Goal: Information Seeking & Learning: Compare options

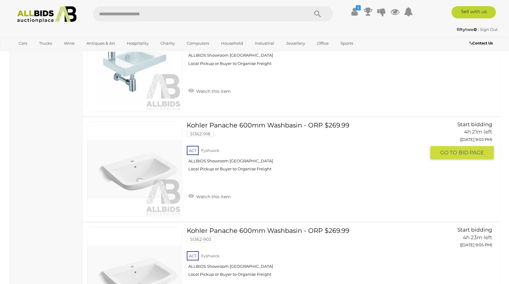
scroll to position [3121, 0]
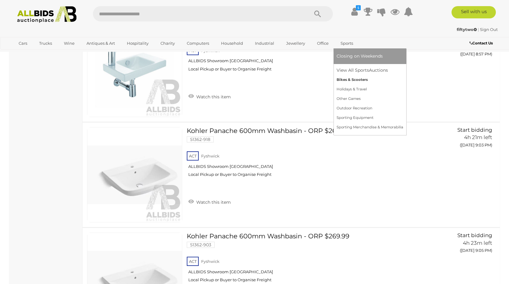
click at [347, 78] on link "Bikes & Scooters" at bounding box center [370, 79] width 67 height 9
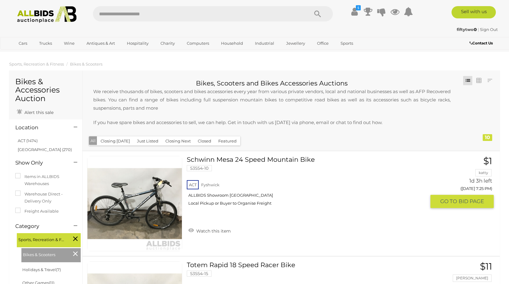
click at [145, 200] on link at bounding box center [134, 203] width 95 height 95
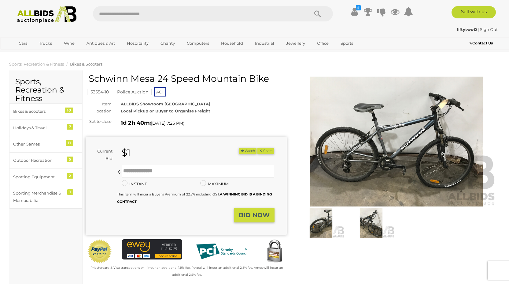
click at [385, 165] on img at bounding box center [396, 142] width 201 height 130
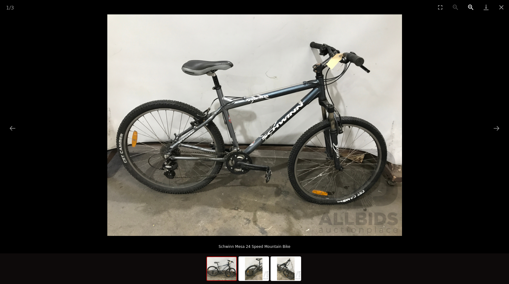
click at [471, 5] on button "Zoom in" at bounding box center [471, 7] width 15 height 14
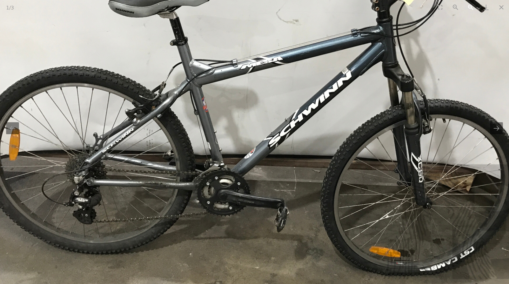
click at [471, 5] on button "Zoom in" at bounding box center [471, 7] width 15 height 14
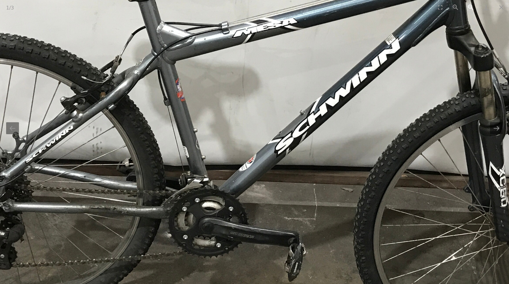
click at [471, 5] on button "Zoom in" at bounding box center [471, 7] width 15 height 14
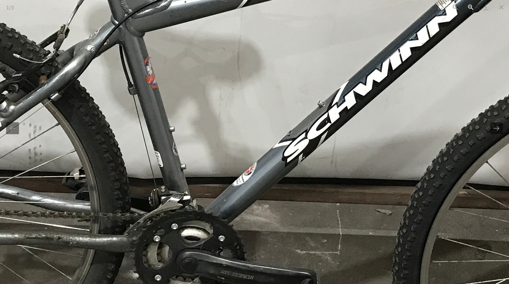
click at [471, 5] on button "Zoom in" at bounding box center [471, 7] width 15 height 14
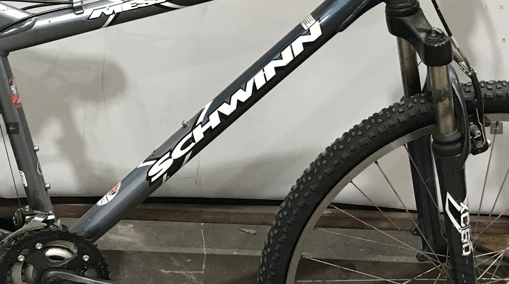
drag, startPoint x: 334, startPoint y: 119, endPoint x: 198, endPoint y: 139, distance: 137.3
click at [198, 139] on img at bounding box center [119, 117] width 1234 height 925
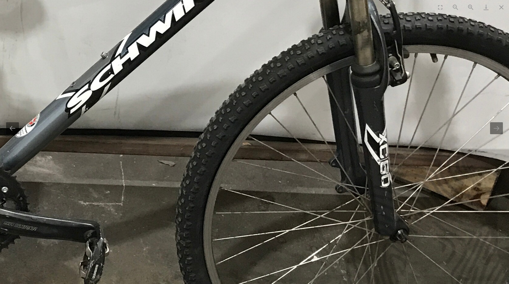
drag, startPoint x: 353, startPoint y: 192, endPoint x: 287, endPoint y: 127, distance: 92.8
click at [287, 127] on img at bounding box center [38, 49] width 1234 height 925
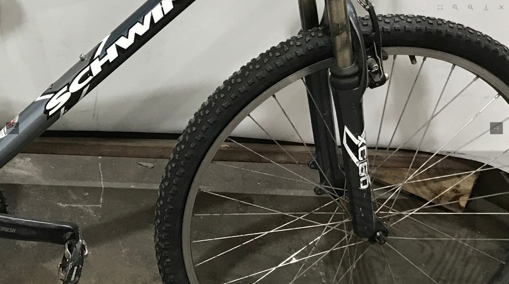
drag, startPoint x: 306, startPoint y: 98, endPoint x: 293, endPoint y: 108, distance: 16.8
click at [293, 108] on img at bounding box center [17, 51] width 1234 height 925
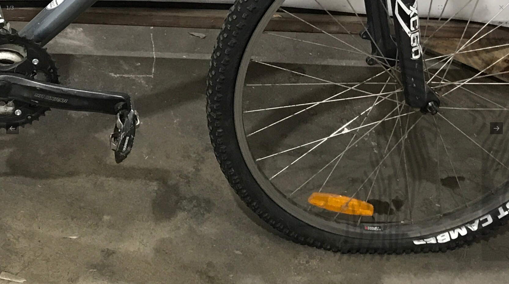
drag, startPoint x: 325, startPoint y: 221, endPoint x: 390, endPoint y: 91, distance: 145.2
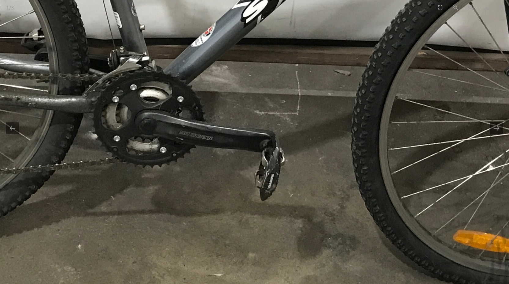
drag, startPoint x: 190, startPoint y: 84, endPoint x: 317, endPoint y: 143, distance: 139.6
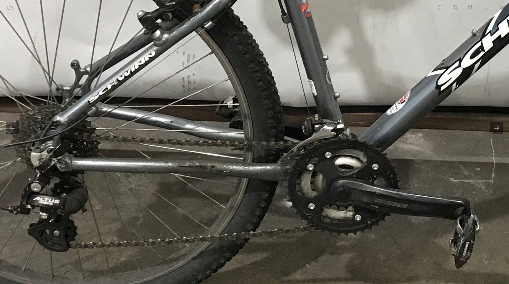
drag, startPoint x: 220, startPoint y: 137, endPoint x: 341, endPoint y: 190, distance: 132.2
click at [341, 190] on img at bounding box center [409, 26] width 1234 height 925
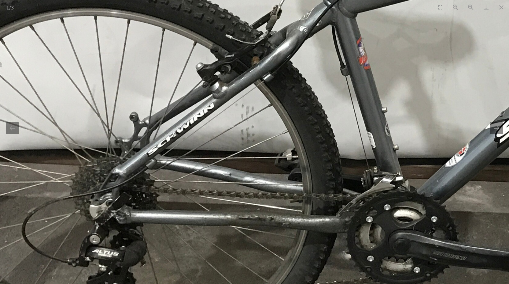
drag, startPoint x: 253, startPoint y: 135, endPoint x: 286, endPoint y: 203, distance: 76.0
click at [285, 202] on img at bounding box center [468, 78] width 1234 height 925
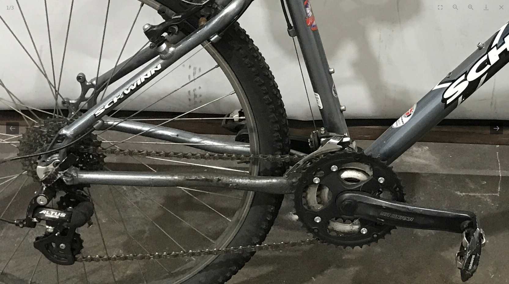
drag, startPoint x: 329, startPoint y: 49, endPoint x: 325, endPoint y: 176, distance: 127.1
click at [325, 176] on img at bounding box center [415, 39] width 1234 height 925
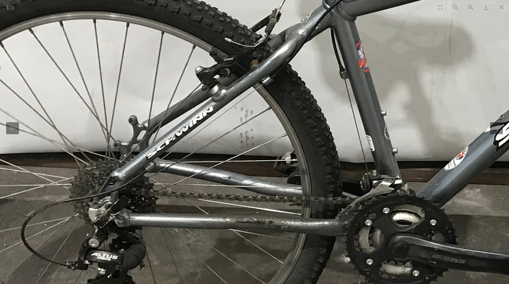
drag, startPoint x: 349, startPoint y: 210, endPoint x: 233, endPoint y: 205, distance: 115.5
click at [233, 205] on img at bounding box center [467, 82] width 1234 height 925
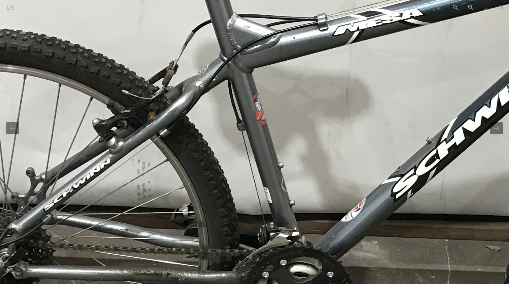
click at [297, 140] on img at bounding box center [364, 134] width 1234 height 925
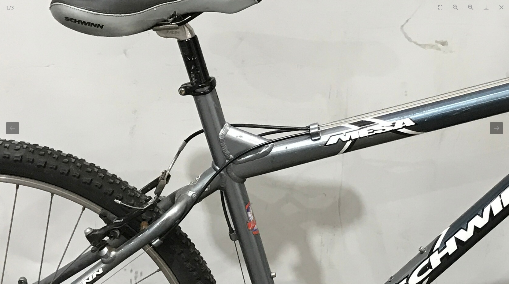
drag, startPoint x: 388, startPoint y: 49, endPoint x: 381, endPoint y: 162, distance: 113.8
click at [381, 162] on img at bounding box center [356, 243] width 1234 height 925
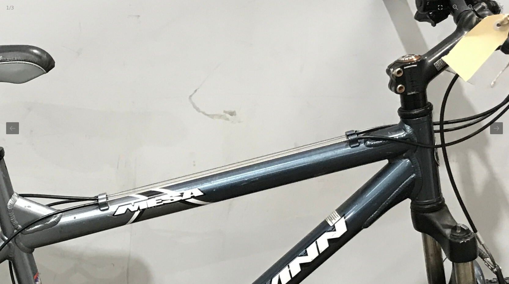
drag, startPoint x: 370, startPoint y: 156, endPoint x: 171, endPoint y: 132, distance: 200.1
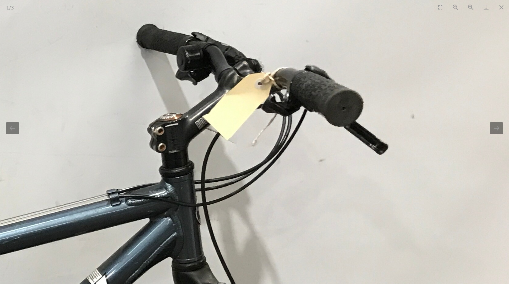
drag, startPoint x: 200, startPoint y: 94, endPoint x: 213, endPoint y: 164, distance: 71.6
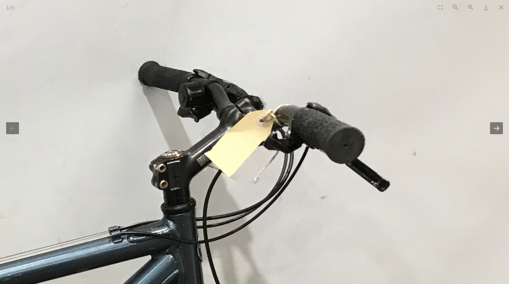
click at [500, 128] on button "Next slide" at bounding box center [497, 128] width 13 height 12
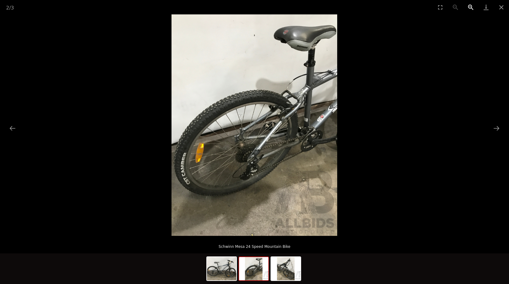
click at [471, 7] on button "Zoom in" at bounding box center [471, 7] width 15 height 14
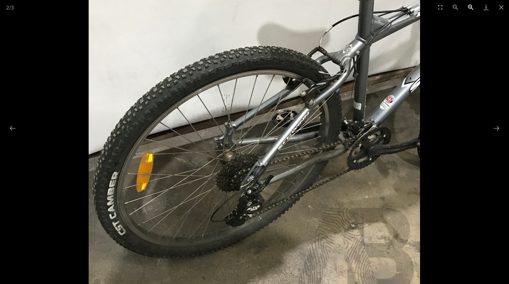
click at [471, 7] on button "Zoom in" at bounding box center [471, 7] width 15 height 14
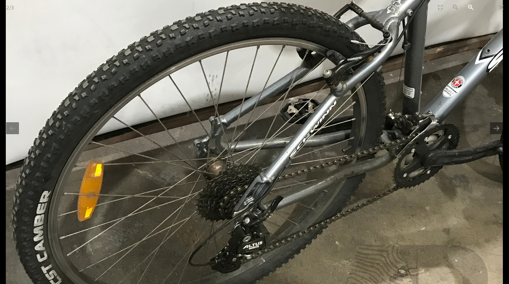
click at [471, 7] on button "Zoom in" at bounding box center [471, 7] width 15 height 14
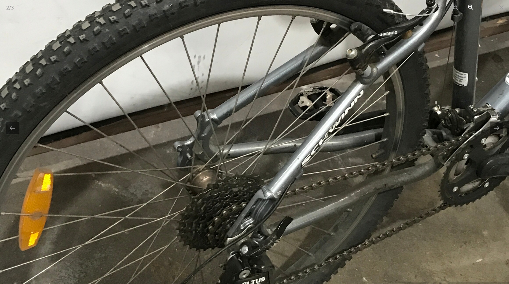
click at [471, 7] on button "Zoom in" at bounding box center [471, 7] width 15 height 14
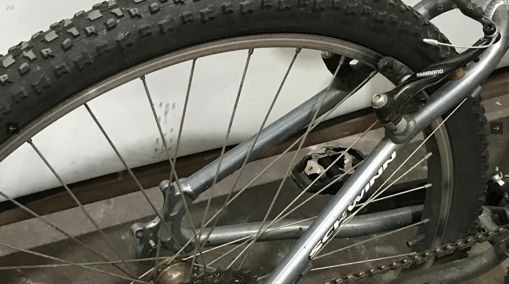
drag, startPoint x: 423, startPoint y: 31, endPoint x: 391, endPoint y: 133, distance: 107.3
click at [391, 133] on img at bounding box center [244, 165] width 926 height 1234
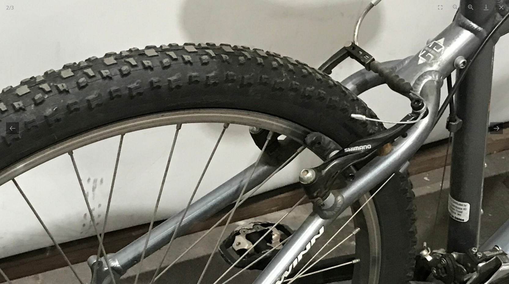
drag, startPoint x: 370, startPoint y: 188, endPoint x: 326, endPoint y: 154, distance: 55.2
click at [326, 154] on img at bounding box center [172, 240] width 926 height 1234
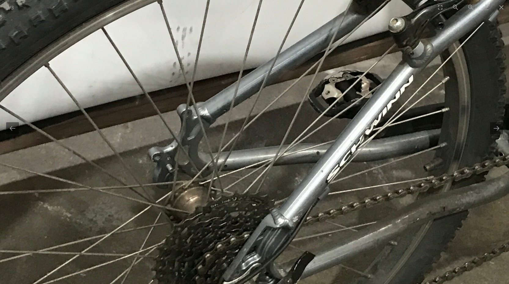
drag, startPoint x: 277, startPoint y: 201, endPoint x: 372, endPoint y: 53, distance: 175.5
click at [372, 53] on img at bounding box center [262, 89] width 926 height 1234
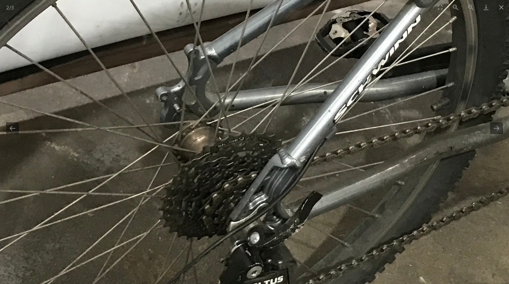
drag, startPoint x: 331, startPoint y: 151, endPoint x: 326, endPoint y: 120, distance: 31.3
click at [326, 120] on img at bounding box center [269, 29] width 926 height 1234
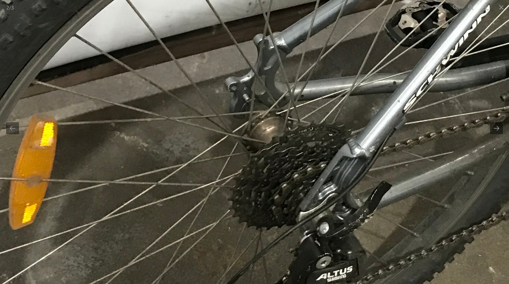
drag, startPoint x: 294, startPoint y: 265, endPoint x: 363, endPoint y: 256, distance: 70.1
click at [363, 256] on img at bounding box center [338, 19] width 926 height 1234
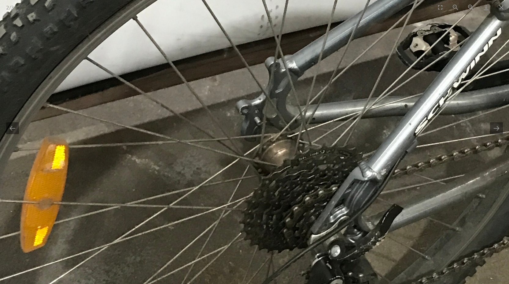
drag, startPoint x: 312, startPoint y: 190, endPoint x: 326, endPoint y: 218, distance: 30.7
click at [324, 216] on img at bounding box center [350, 42] width 926 height 1234
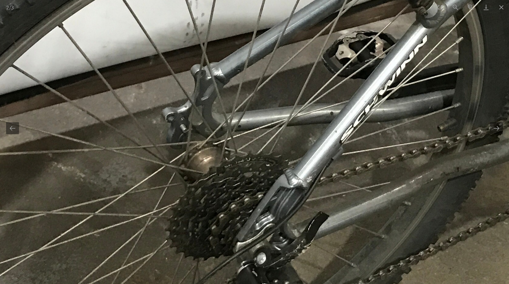
drag, startPoint x: 354, startPoint y: 189, endPoint x: 194, endPoint y: 193, distance: 159.8
click at [207, 191] on img at bounding box center [275, 49] width 926 height 1234
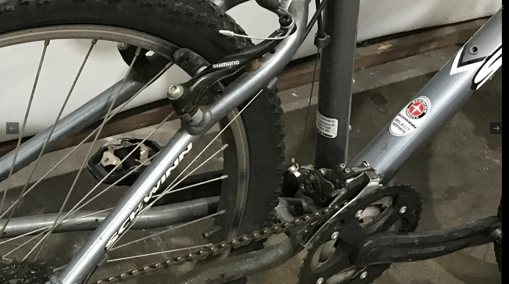
drag, startPoint x: 408, startPoint y: 136, endPoint x: 327, endPoint y: 247, distance: 137.1
click at [328, 246] on img at bounding box center [40, 156] width 926 height 1234
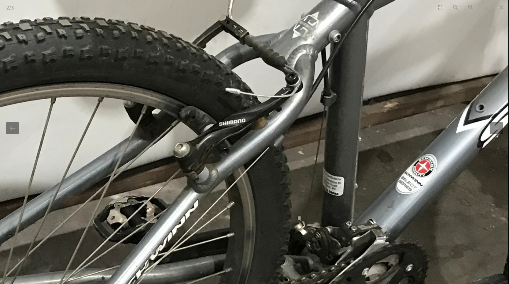
drag, startPoint x: 392, startPoint y: 169, endPoint x: 377, endPoint y: 248, distance: 80.8
click at [379, 243] on img at bounding box center [47, 214] width 926 height 1234
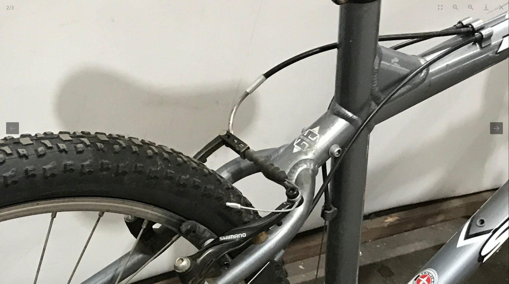
drag, startPoint x: 356, startPoint y: 167, endPoint x: 349, endPoint y: 252, distance: 85.6
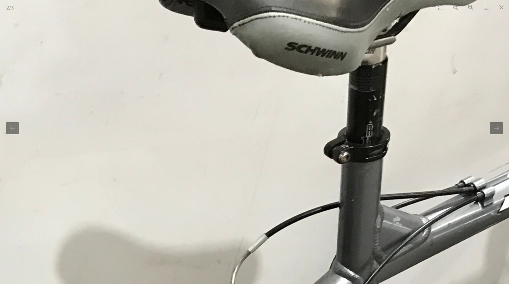
drag, startPoint x: 355, startPoint y: 174, endPoint x: 362, endPoint y: 244, distance: 69.8
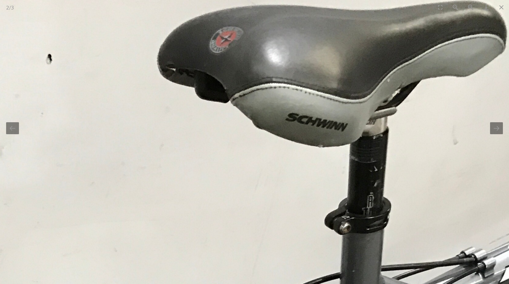
drag, startPoint x: 364, startPoint y: 244, endPoint x: 337, endPoint y: 172, distance: 76.8
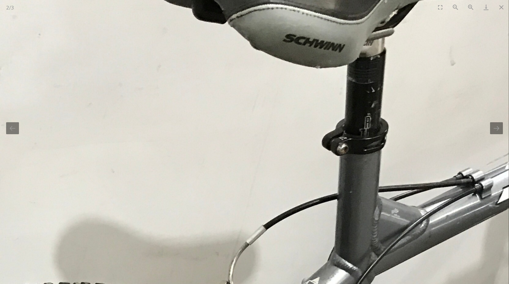
drag, startPoint x: 355, startPoint y: 245, endPoint x: 355, endPoint y: 165, distance: 80.5
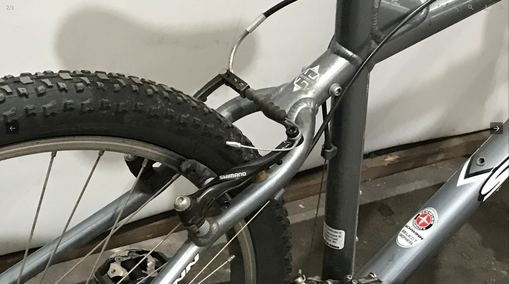
click at [499, 126] on button "Next slide" at bounding box center [497, 128] width 13 height 12
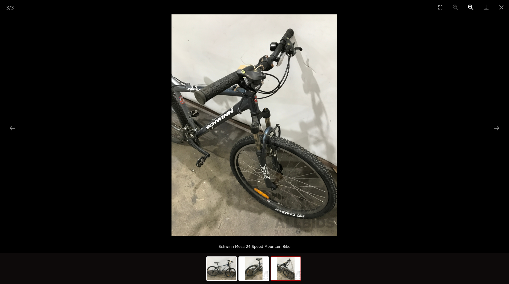
click at [472, 5] on button "Zoom in" at bounding box center [471, 7] width 15 height 14
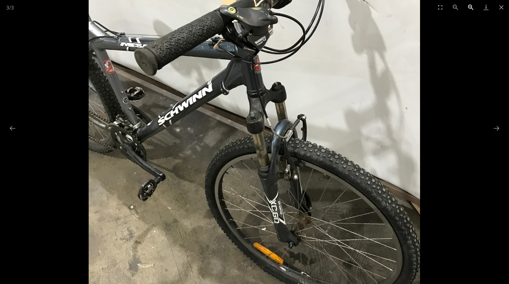
click at [472, 5] on button "Zoom in" at bounding box center [471, 7] width 15 height 14
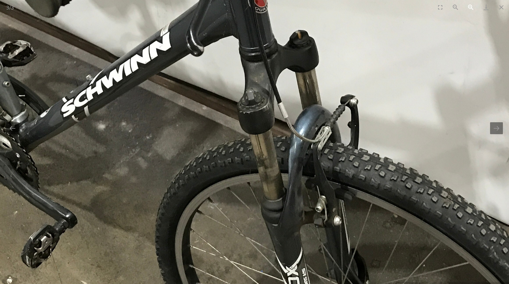
click at [472, 5] on button "Zoom in" at bounding box center [471, 7] width 15 height 14
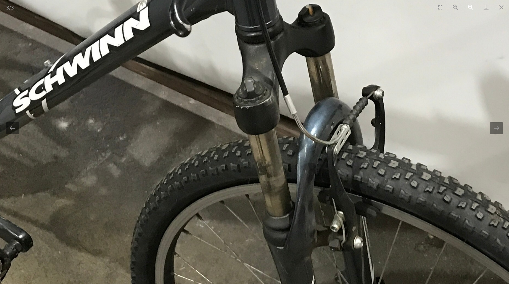
click at [472, 5] on button "Zoom in" at bounding box center [471, 7] width 15 height 14
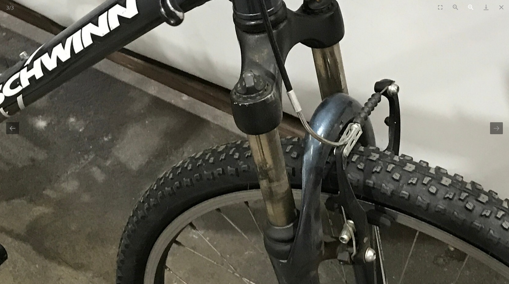
click at [472, 5] on button "Zoom in" at bounding box center [471, 7] width 15 height 14
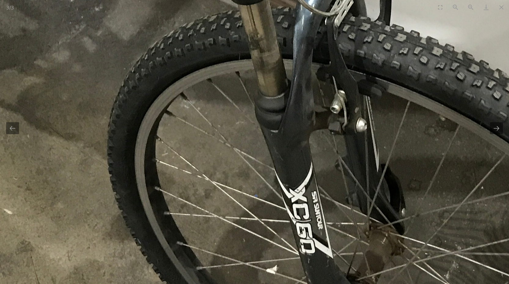
drag, startPoint x: 391, startPoint y: 199, endPoint x: 382, endPoint y: 69, distance: 130.0
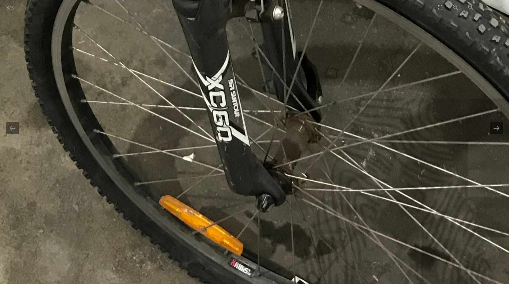
drag, startPoint x: 396, startPoint y: 196, endPoint x: 314, endPoint y: 113, distance: 116.8
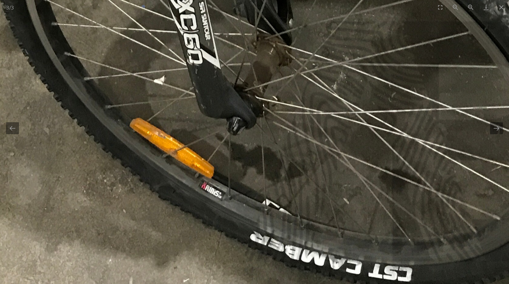
drag, startPoint x: 359, startPoint y: 187, endPoint x: 363, endPoint y: 208, distance: 21.5
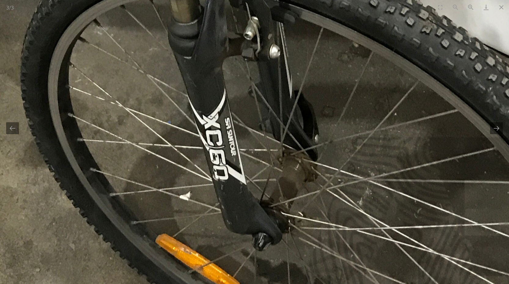
drag, startPoint x: 364, startPoint y: 126, endPoint x: 374, endPoint y: 203, distance: 77.4
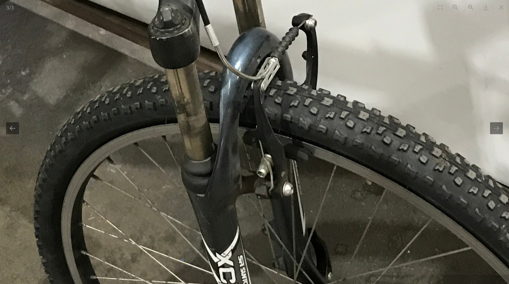
drag, startPoint x: 367, startPoint y: 152, endPoint x: 372, endPoint y: 221, distance: 69.4
click at [373, 219] on img at bounding box center [173, 21] width 926 height 1234
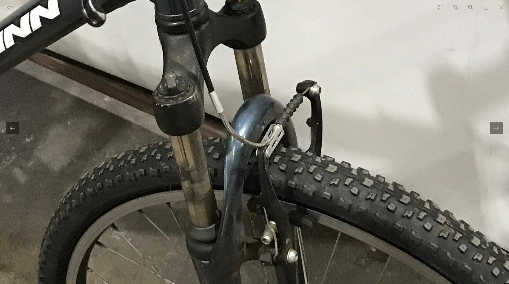
drag, startPoint x: 325, startPoint y: 163, endPoint x: 330, endPoint y: 211, distance: 48.3
click at [330, 208] on img at bounding box center [177, 87] width 926 height 1234
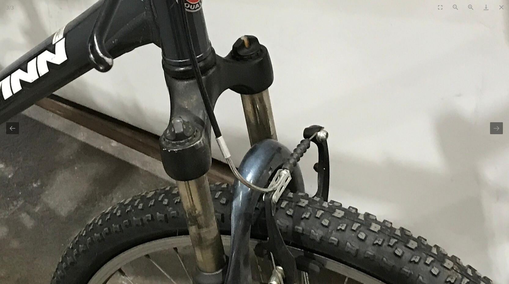
drag, startPoint x: 308, startPoint y: 157, endPoint x: 315, endPoint y: 190, distance: 34.1
click at [315, 188] on img at bounding box center [184, 132] width 926 height 1234
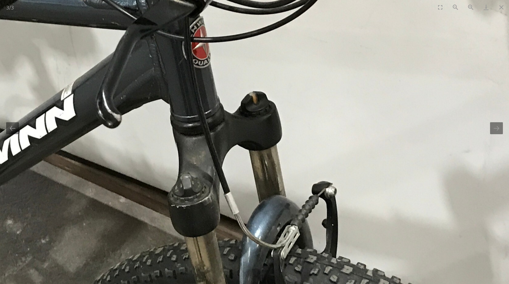
drag, startPoint x: 312, startPoint y: 155, endPoint x: 321, endPoint y: 206, distance: 51.3
click at [321, 206] on img at bounding box center [192, 188] width 926 height 1234
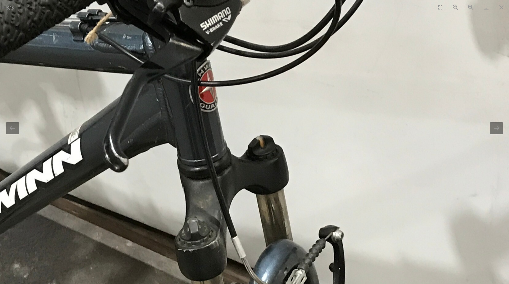
drag, startPoint x: 305, startPoint y: 151, endPoint x: 313, endPoint y: 191, distance: 41.6
click at [313, 191] on img at bounding box center [200, 232] width 926 height 1234
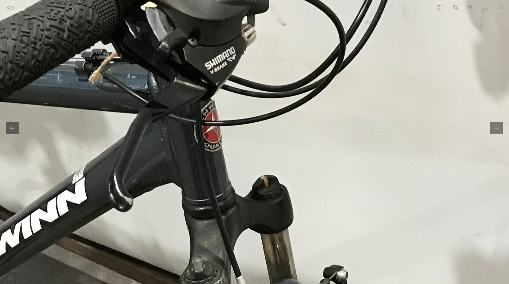
drag, startPoint x: 310, startPoint y: 154, endPoint x: 311, endPoint y: 188, distance: 33.4
click at [312, 186] on img at bounding box center [204, 272] width 926 height 1234
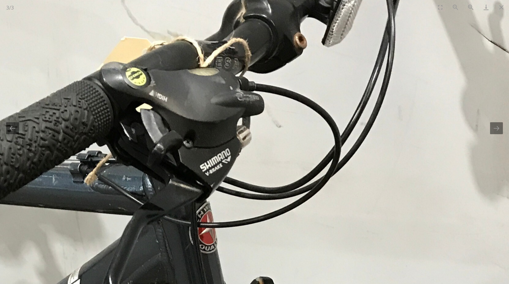
drag, startPoint x: 340, startPoint y: 132, endPoint x: 333, endPoint y: 189, distance: 57.7
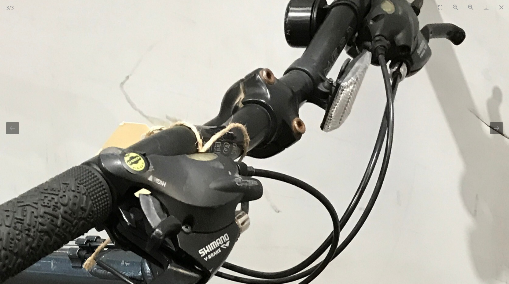
drag, startPoint x: 364, startPoint y: 122, endPoint x: 362, endPoint y: 183, distance: 61.5
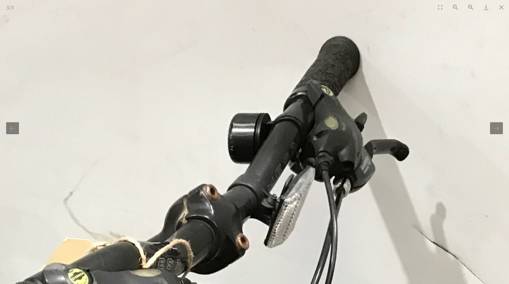
drag, startPoint x: 386, startPoint y: 137, endPoint x: 392, endPoint y: 91, distance: 47.2
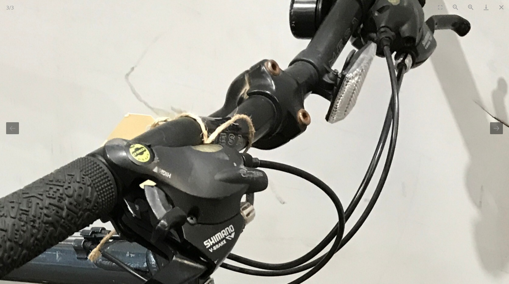
drag, startPoint x: 293, startPoint y: 181, endPoint x: 333, endPoint y: 104, distance: 86.4
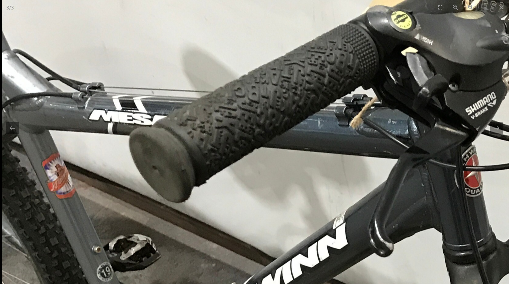
drag, startPoint x: 248, startPoint y: 149, endPoint x: 502, endPoint y: 145, distance: 253.4
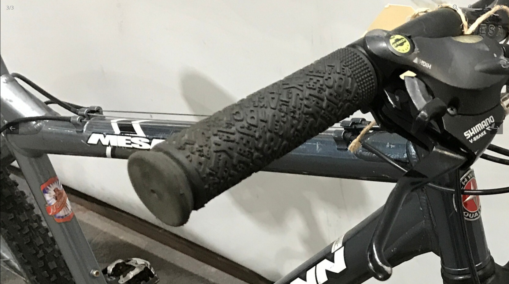
drag, startPoint x: 370, startPoint y: 113, endPoint x: 381, endPoint y: 183, distance: 70.3
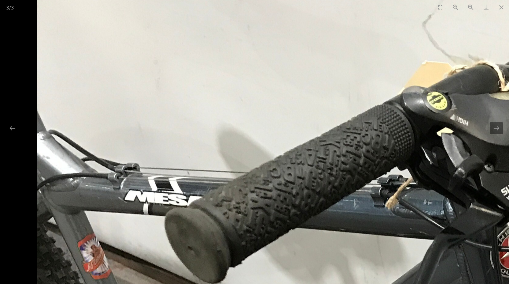
drag, startPoint x: 199, startPoint y: 113, endPoint x: 449, endPoint y: 108, distance: 249.7
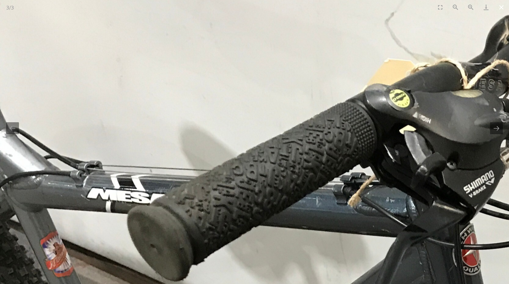
click at [504, 7] on button "Close gallery" at bounding box center [501, 7] width 15 height 14
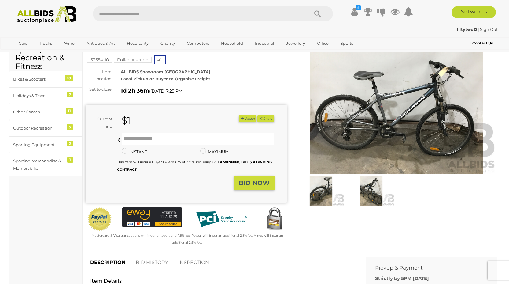
scroll to position [31, 0]
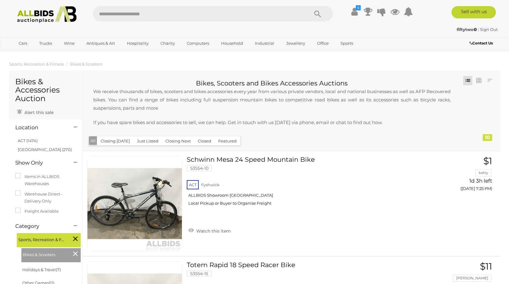
scroll to position [119, 0]
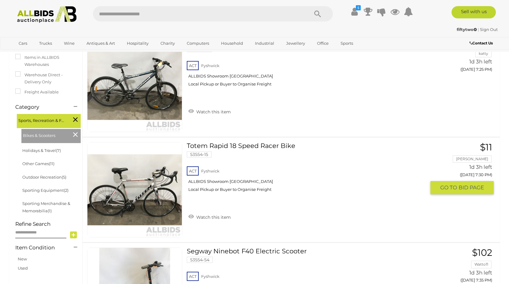
click at [229, 145] on link "Totem Rapid 18 Speed Racer Bike 53554-15 ACT Fyshwick ALLBIDS Showroom Fyshwick" at bounding box center [309, 169] width 234 height 54
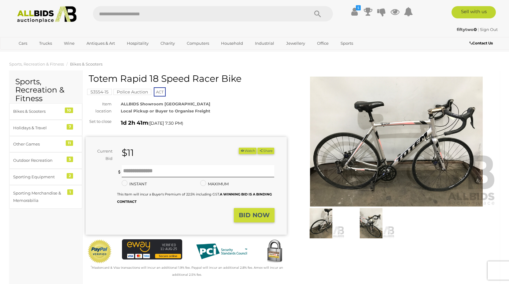
click at [398, 165] on img at bounding box center [396, 142] width 201 height 130
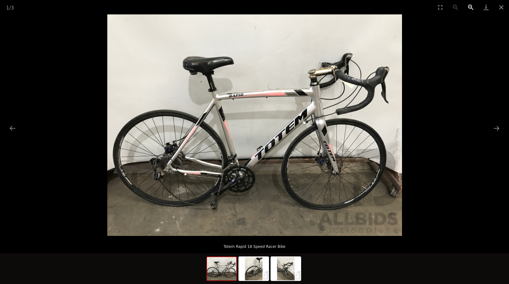
click at [472, 6] on button "Zoom in" at bounding box center [471, 7] width 15 height 14
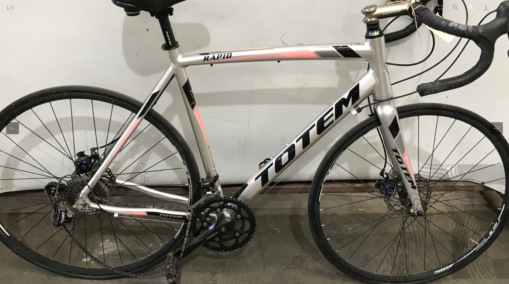
click at [472, 6] on button "Zoom in" at bounding box center [471, 7] width 15 height 14
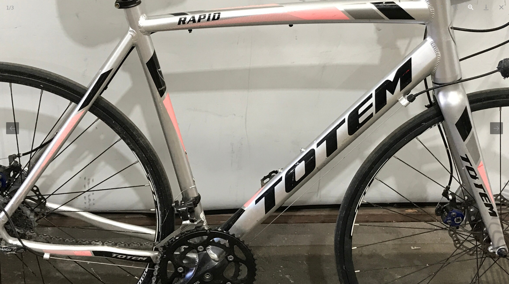
click at [472, 6] on button "Zoom in" at bounding box center [471, 7] width 15 height 14
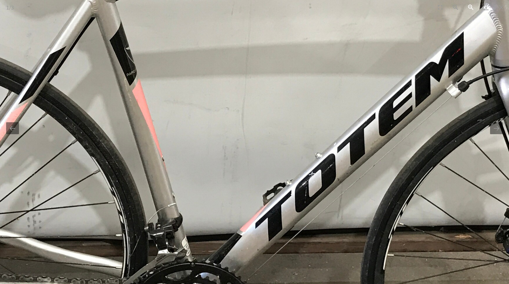
click at [472, 6] on button "Zoom in" at bounding box center [471, 7] width 15 height 14
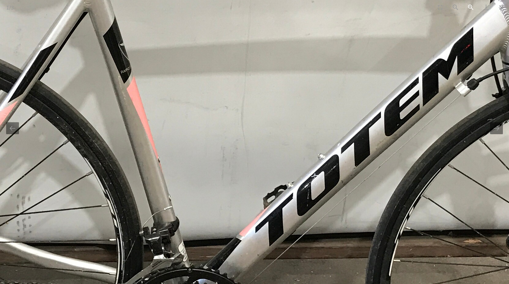
click at [472, 6] on button "Zoom in" at bounding box center [471, 7] width 15 height 14
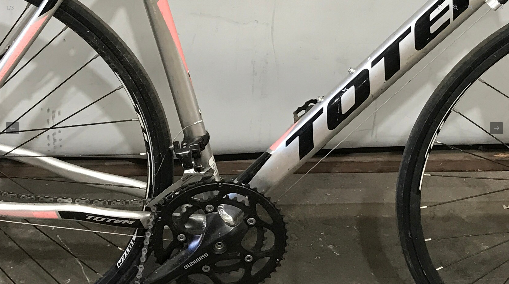
drag, startPoint x: 307, startPoint y: 207, endPoint x: 338, endPoint y: 116, distance: 96.3
click at [338, 116] on img at bounding box center [285, 12] width 1234 height 925
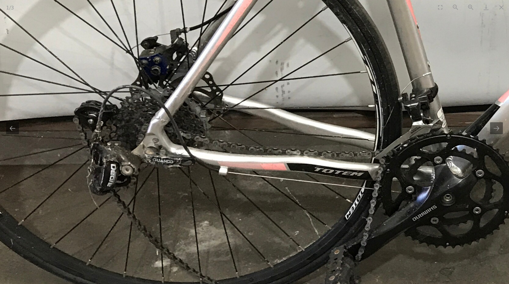
drag, startPoint x: 200, startPoint y: 186, endPoint x: 414, endPoint y: 213, distance: 215.9
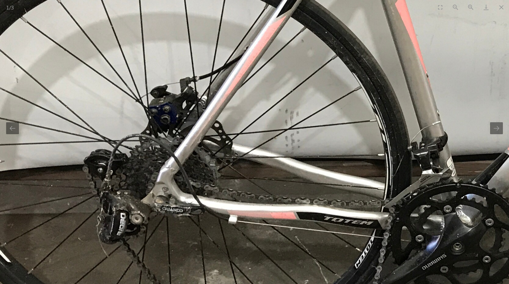
drag, startPoint x: 226, startPoint y: 148, endPoint x: 218, endPoint y: 185, distance: 37.3
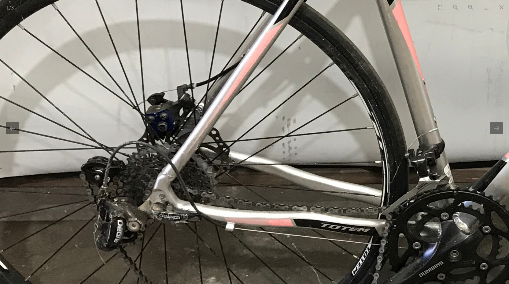
drag, startPoint x: 402, startPoint y: 117, endPoint x: 355, endPoint y: 184, distance: 81.6
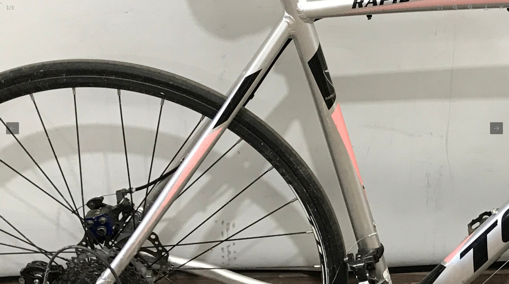
drag, startPoint x: 319, startPoint y: 110, endPoint x: 330, endPoint y: 200, distance: 90.3
click at [330, 194] on img at bounding box center [460, 124] width 1234 height 925
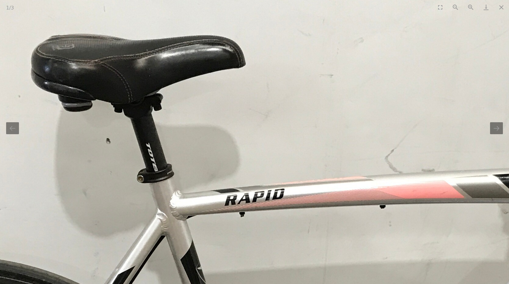
drag, startPoint x: 315, startPoint y: 170, endPoint x: 155, endPoint y: 213, distance: 164.7
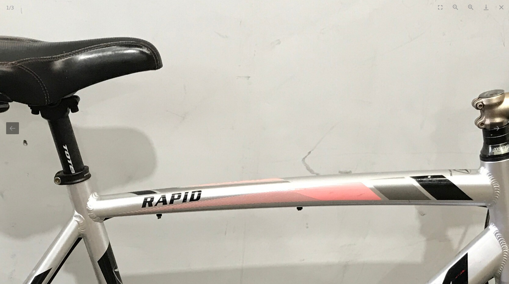
drag, startPoint x: 362, startPoint y: 198, endPoint x: 176, endPoint y: 199, distance: 186.4
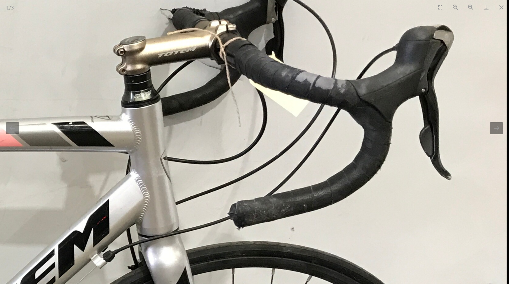
drag, startPoint x: 360, startPoint y: 236, endPoint x: 343, endPoint y: 161, distance: 77.1
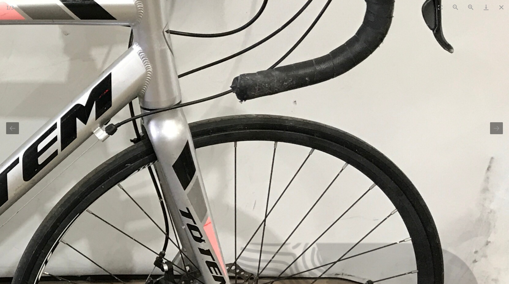
drag, startPoint x: 312, startPoint y: 192, endPoint x: 319, endPoint y: 139, distance: 53.4
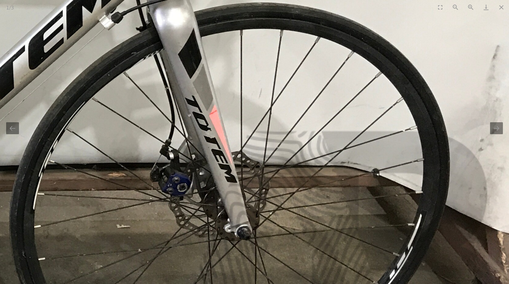
drag, startPoint x: 307, startPoint y: 90, endPoint x: 312, endPoint y: 188, distance: 98.6
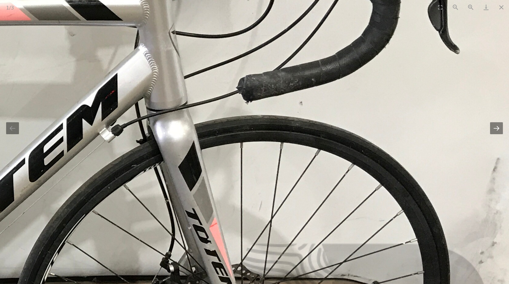
click at [494, 129] on button "Next slide" at bounding box center [497, 128] width 13 height 12
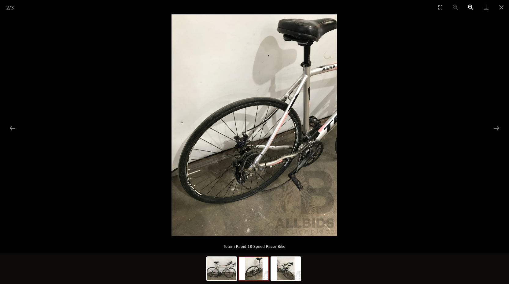
click at [469, 7] on button "Zoom in" at bounding box center [471, 7] width 15 height 14
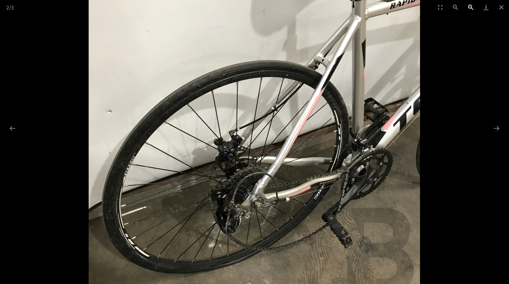
click at [469, 7] on button "Zoom in" at bounding box center [471, 7] width 15 height 14
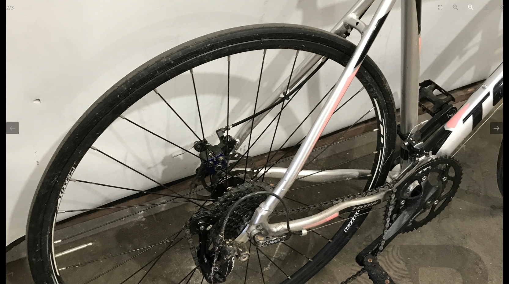
click at [469, 7] on button "Zoom in" at bounding box center [471, 7] width 15 height 14
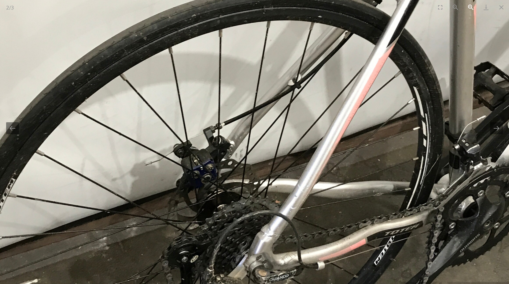
click at [469, 7] on button "Zoom in" at bounding box center [471, 7] width 15 height 14
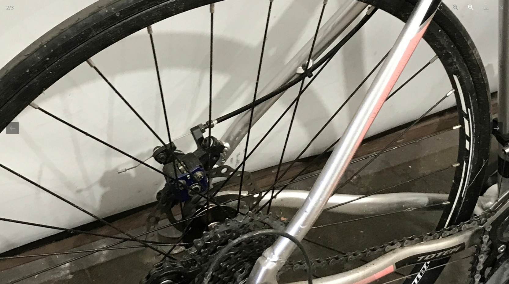
click at [469, 7] on button "Zoom in" at bounding box center [471, 7] width 15 height 14
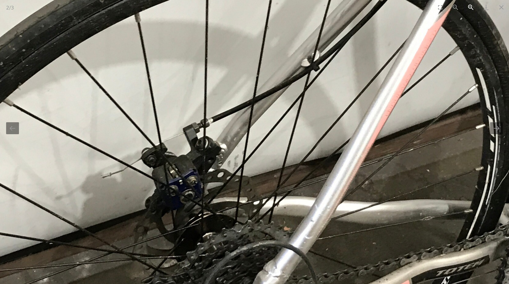
click at [469, 7] on button "Zoom in" at bounding box center [471, 7] width 15 height 14
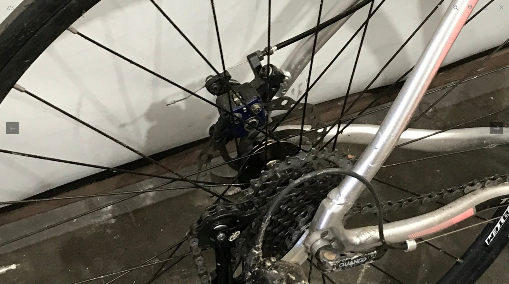
drag, startPoint x: 397, startPoint y: 166, endPoint x: 475, endPoint y: 56, distance: 134.1
click at [472, 59] on img at bounding box center [319, 14] width 926 height 1234
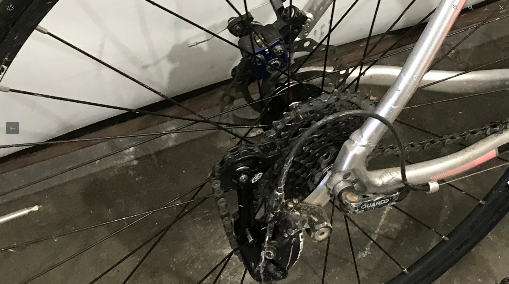
drag, startPoint x: 363, startPoint y: 207, endPoint x: 328, endPoint y: 237, distance: 45.6
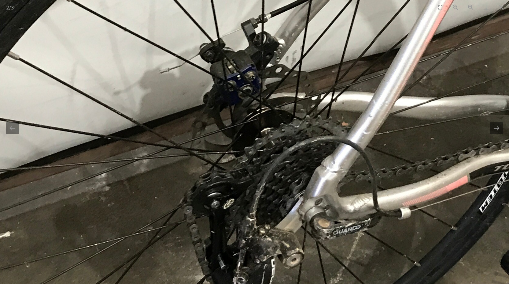
drag, startPoint x: 332, startPoint y: 174, endPoint x: 274, endPoint y: 253, distance: 98.1
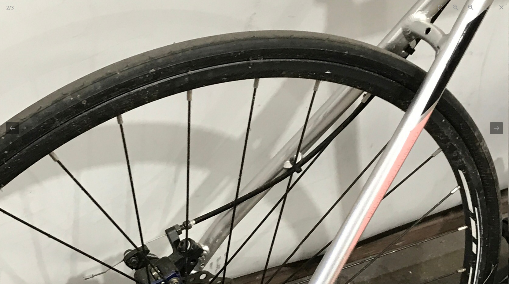
drag, startPoint x: 368, startPoint y: 141, endPoint x: 452, endPoint y: 207, distance: 107.2
click at [449, 209] on img at bounding box center [237, 188] width 926 height 1234
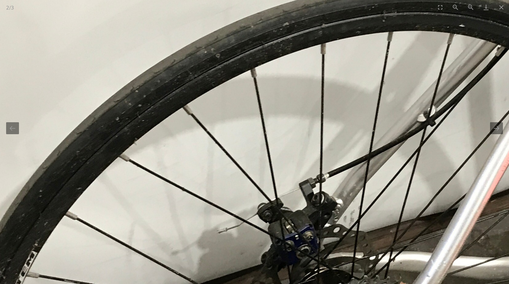
drag, startPoint x: 227, startPoint y: 231, endPoint x: 280, endPoint y: 197, distance: 62.2
click at [263, 209] on img at bounding box center [371, 141] width 926 height 1234
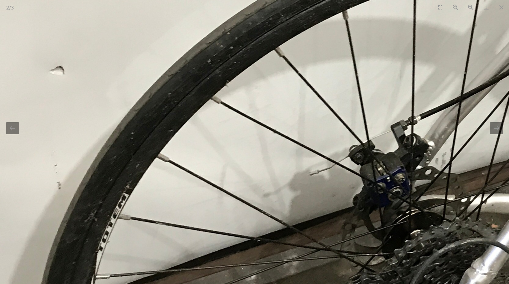
drag, startPoint x: 209, startPoint y: 247, endPoint x: 244, endPoint y: 178, distance: 77.9
click at [241, 187] on img at bounding box center [463, 84] width 926 height 1234
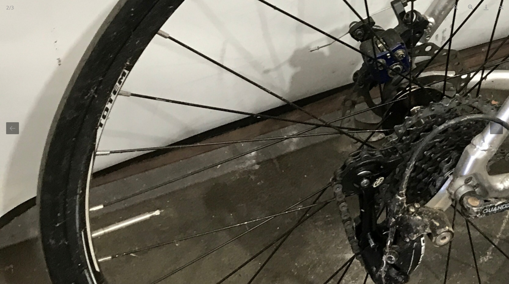
drag, startPoint x: 251, startPoint y: 245, endPoint x: 251, endPoint y: 158, distance: 87.2
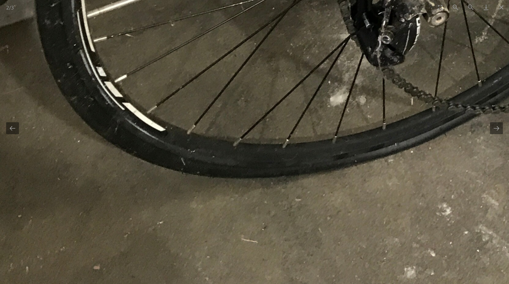
drag, startPoint x: 319, startPoint y: 119, endPoint x: 245, endPoint y: 140, distance: 77.2
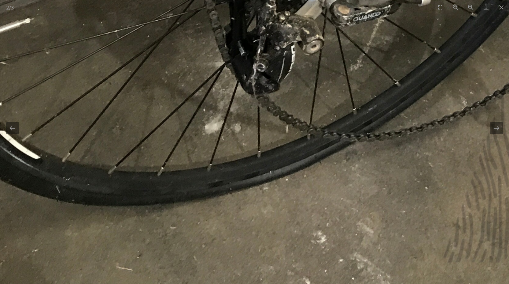
drag, startPoint x: 342, startPoint y: 90, endPoint x: 291, endPoint y: 163, distance: 88.5
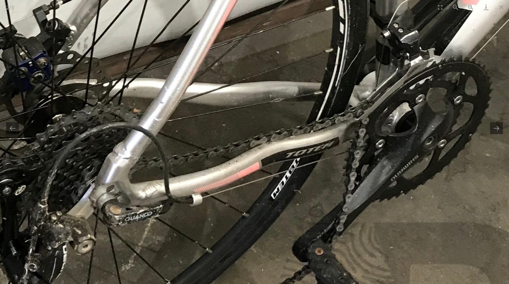
drag, startPoint x: 305, startPoint y: 164, endPoint x: 151, endPoint y: 229, distance: 167.2
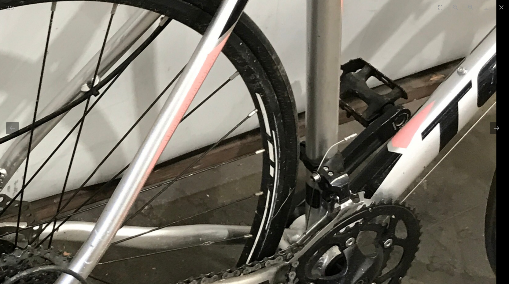
drag, startPoint x: 372, startPoint y: 116, endPoint x: 297, endPoint y: 233, distance: 139.2
click at [297, 233] on img at bounding box center [35, 111] width 926 height 1234
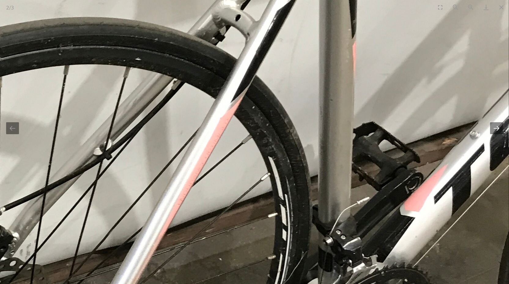
click at [498, 128] on button "Next slide" at bounding box center [497, 128] width 13 height 12
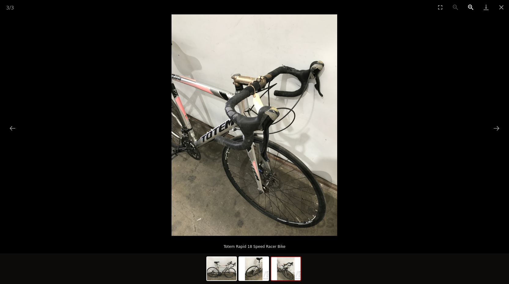
click at [471, 5] on button "Zoom in" at bounding box center [471, 7] width 15 height 14
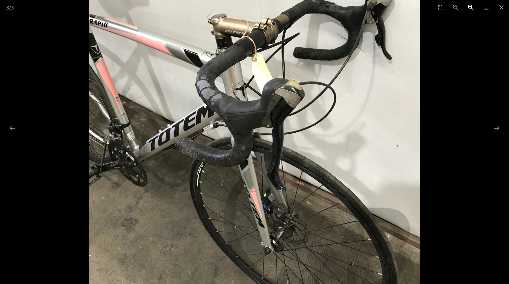
click at [471, 5] on button "Zoom in" at bounding box center [471, 7] width 15 height 14
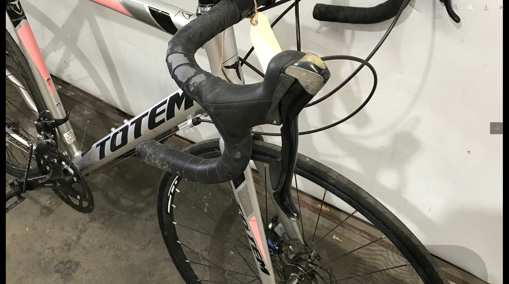
click at [471, 5] on button "Zoom in" at bounding box center [471, 7] width 15 height 14
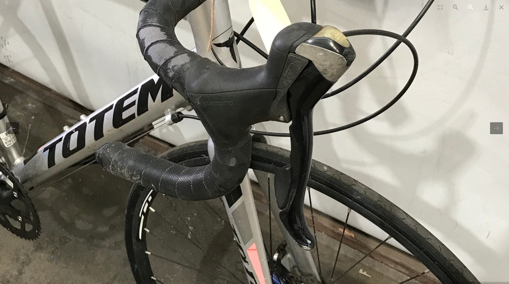
click at [471, 5] on button "Zoom in" at bounding box center [471, 7] width 15 height 14
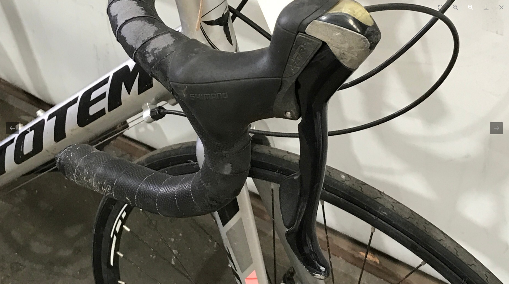
click at [471, 5] on button "Zoom in" at bounding box center [471, 7] width 15 height 14
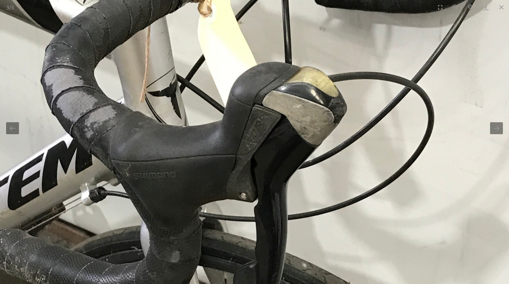
drag, startPoint x: 403, startPoint y: 68, endPoint x: 349, endPoint y: 157, distance: 104.2
click at [352, 152] on img at bounding box center [206, 170] width 926 height 1234
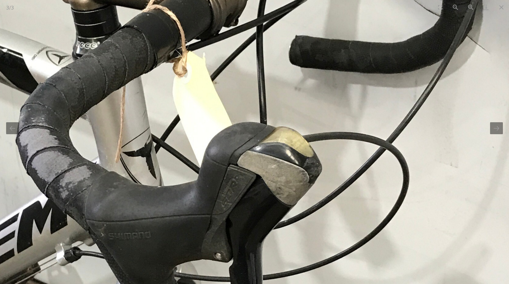
drag, startPoint x: 307, startPoint y: 173, endPoint x: 259, endPoint y: 227, distance: 72.4
click at [260, 226] on img at bounding box center [181, 230] width 926 height 1234
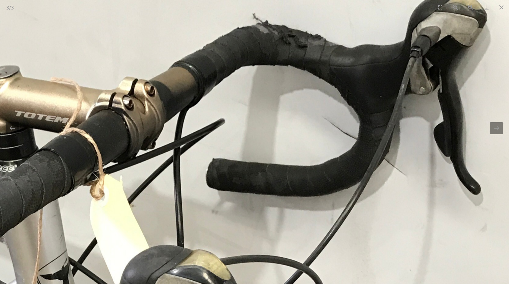
drag, startPoint x: 352, startPoint y: 136, endPoint x: 327, endPoint y: 212, distance: 79.5
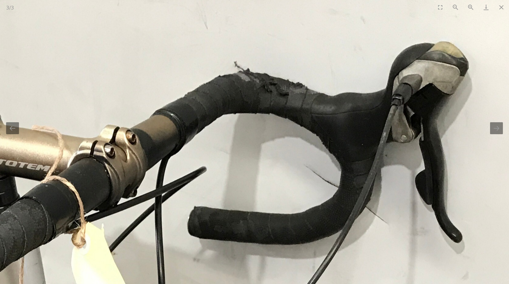
drag, startPoint x: 360, startPoint y: 223, endPoint x: 383, endPoint y: 135, distance: 90.7
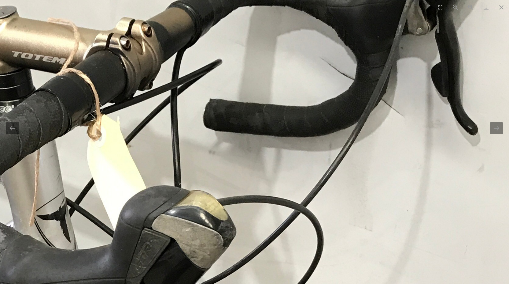
drag, startPoint x: 388, startPoint y: 240, endPoint x: 399, endPoint y: 147, distance: 93.6
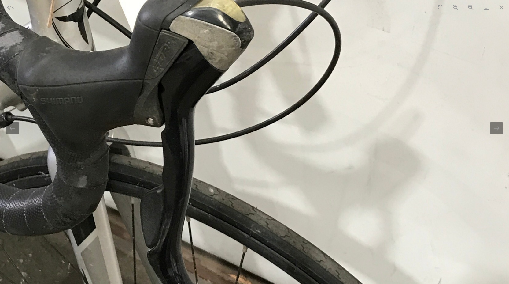
drag, startPoint x: 323, startPoint y: 119, endPoint x: 330, endPoint y: 218, distance: 99.4
click at [330, 218] on img at bounding box center [113, 95] width 926 height 1234
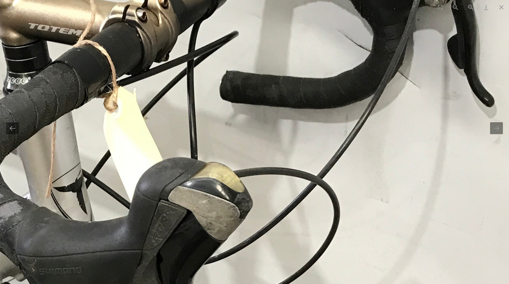
drag, startPoint x: 329, startPoint y: 241, endPoint x: 330, endPoint y: 143, distance: 97.3
click at [328, 159] on img at bounding box center [112, 265] width 926 height 1234
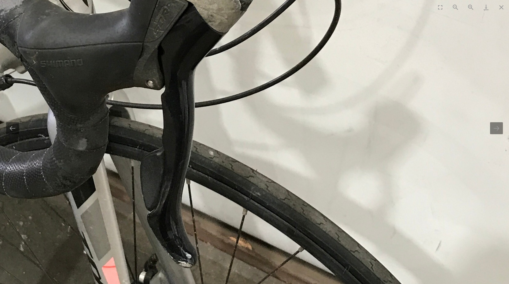
drag, startPoint x: 321, startPoint y: 204, endPoint x: 320, endPoint y: 132, distance: 71.3
click at [320, 132] on img at bounding box center [113, 58] width 926 height 1234
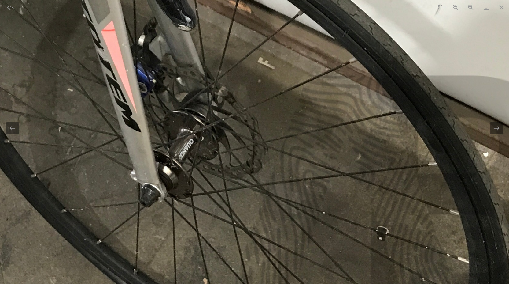
drag, startPoint x: 298, startPoint y: 185, endPoint x: 315, endPoint y: 100, distance: 87.0
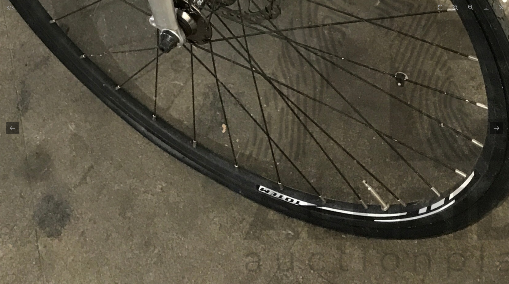
drag, startPoint x: 319, startPoint y: 82, endPoint x: 317, endPoint y: 187, distance: 105.6
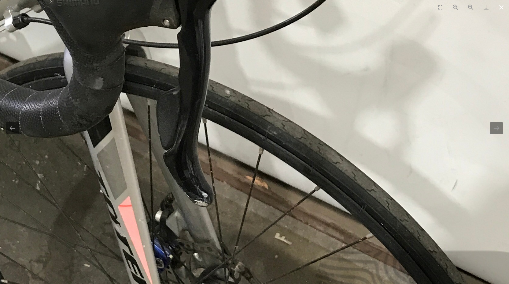
click at [502, 6] on button "Close gallery" at bounding box center [501, 7] width 15 height 14
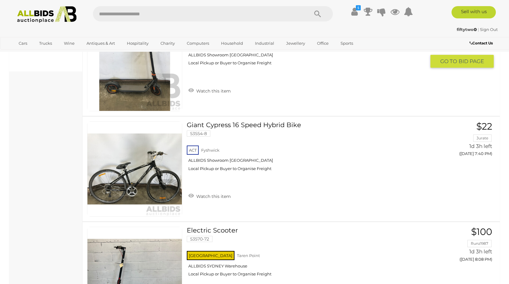
scroll to position [408, 0]
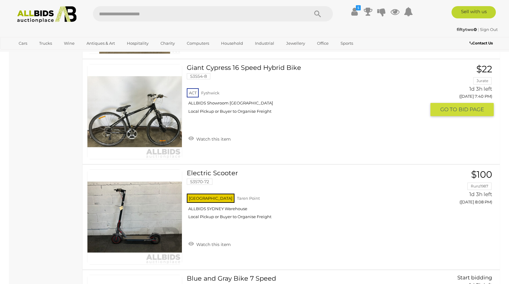
click at [248, 68] on link "Giant Cypress 16 Speed Hybrid Bike 53554-8 ACT Fyshwick ALLBIDS Showroom Fyshwi…" at bounding box center [309, 91] width 234 height 54
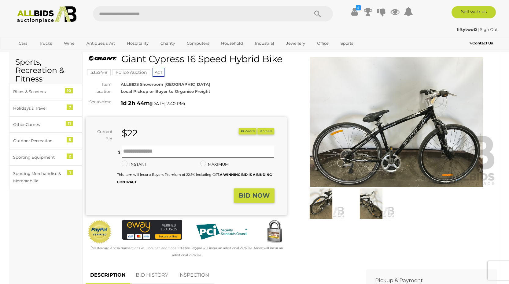
scroll to position [31, 0]
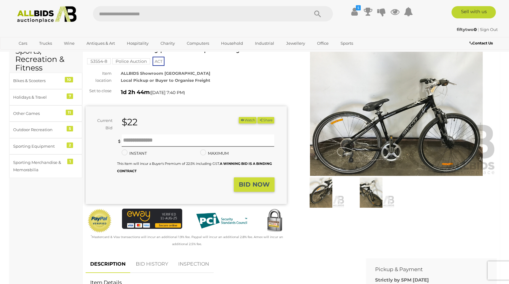
click at [403, 125] on img at bounding box center [396, 111] width 201 height 130
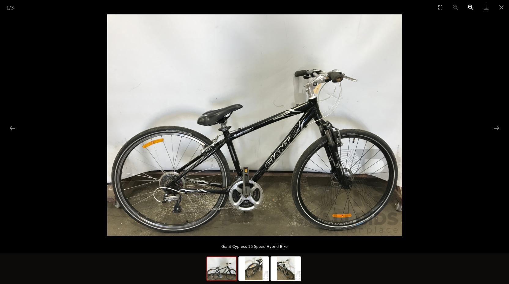
click at [470, 5] on button "Zoom in" at bounding box center [471, 7] width 15 height 14
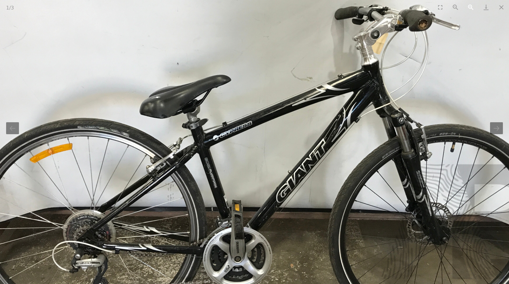
click at [470, 5] on button "Zoom in" at bounding box center [471, 7] width 15 height 14
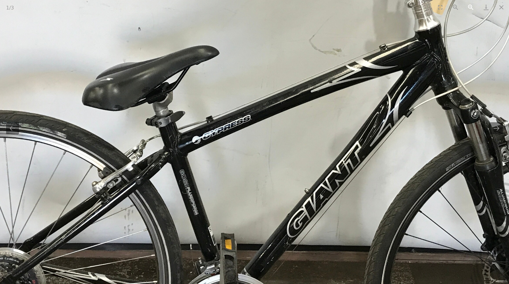
click at [470, 5] on button "Zoom in" at bounding box center [471, 7] width 15 height 14
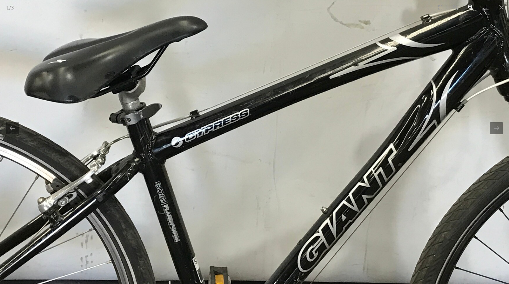
click at [470, 5] on button "Zoom in" at bounding box center [471, 7] width 15 height 14
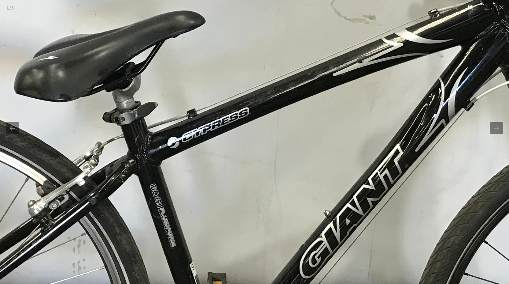
click at [470, 5] on button "Zoom in" at bounding box center [471, 7] width 15 height 14
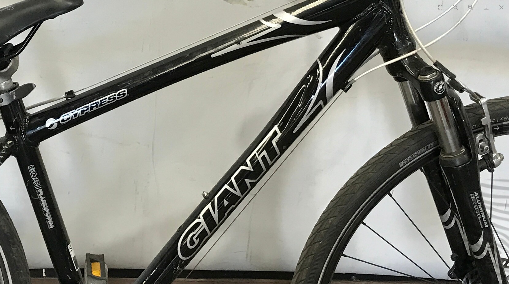
drag, startPoint x: 465, startPoint y: 66, endPoint x: 342, endPoint y: 47, distance: 123.8
click at [342, 47] on img at bounding box center [133, 79] width 1234 height 925
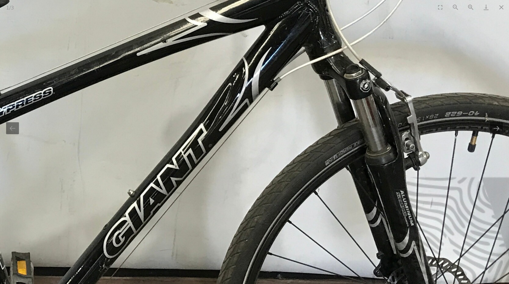
drag, startPoint x: 347, startPoint y: 121, endPoint x: 336, endPoint y: 94, distance: 29.9
click at [336, 94] on img at bounding box center [59, 77] width 1234 height 925
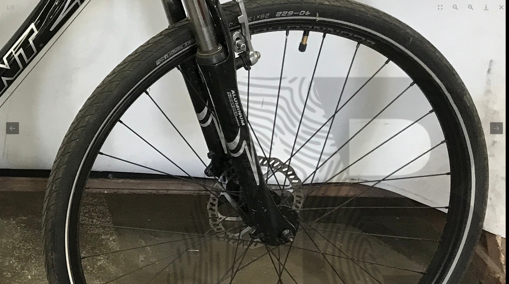
drag, startPoint x: 388, startPoint y: 135, endPoint x: 259, endPoint y: 75, distance: 143.2
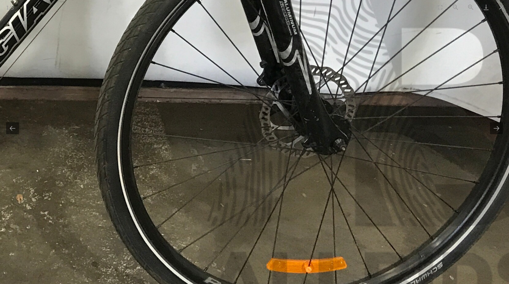
drag, startPoint x: 300, startPoint y: 204, endPoint x: 349, endPoint y: 170, distance: 59.6
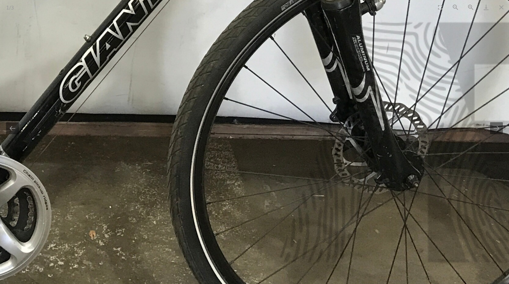
drag, startPoint x: 299, startPoint y: 120, endPoint x: 427, endPoint y: 153, distance: 131.8
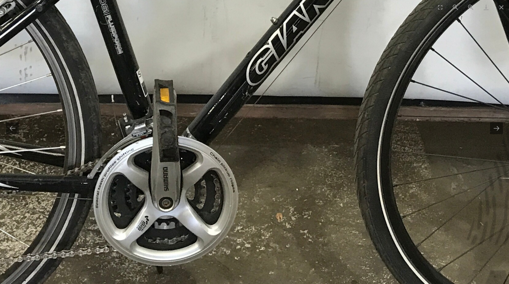
drag, startPoint x: 256, startPoint y: 103, endPoint x: 362, endPoint y: 61, distance: 113.7
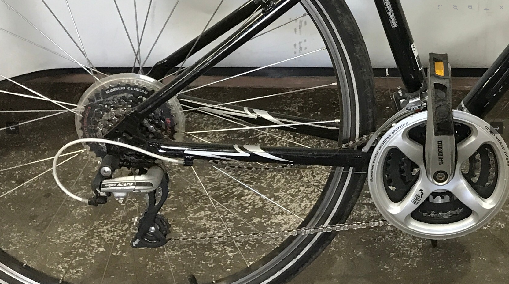
drag, startPoint x: 255, startPoint y: 161, endPoint x: 489, endPoint y: 146, distance: 234.0
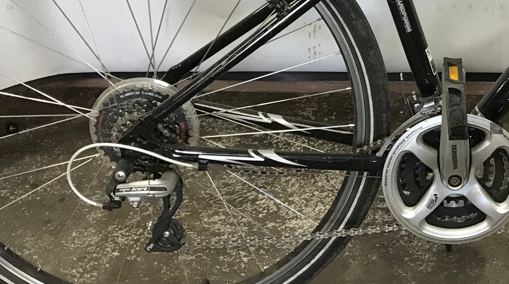
drag, startPoint x: 294, startPoint y: 92, endPoint x: 311, endPoint y: 178, distance: 87.7
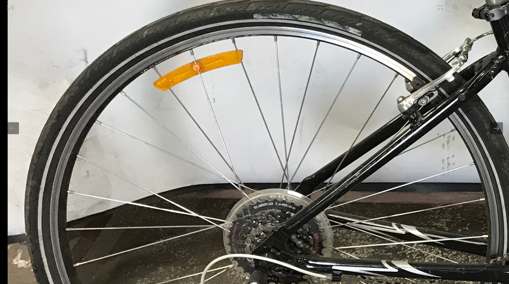
drag, startPoint x: 233, startPoint y: 192, endPoint x: 338, endPoint y: 98, distance: 140.8
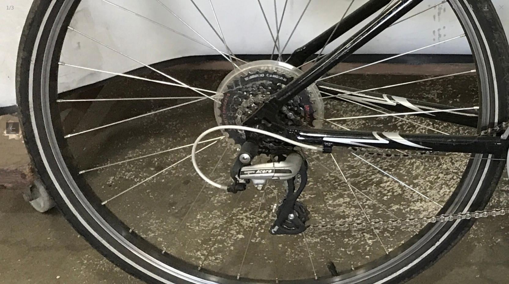
drag, startPoint x: 320, startPoint y: 209, endPoint x: 318, endPoint y: 134, distance: 74.7
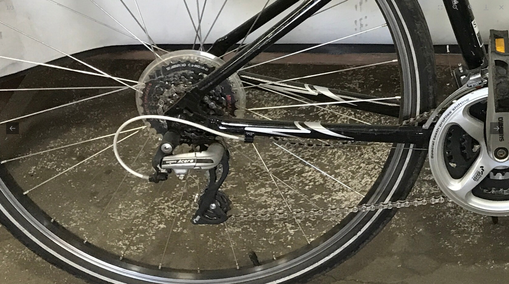
drag, startPoint x: 404, startPoint y: 127, endPoint x: 294, endPoint y: 185, distance: 124.6
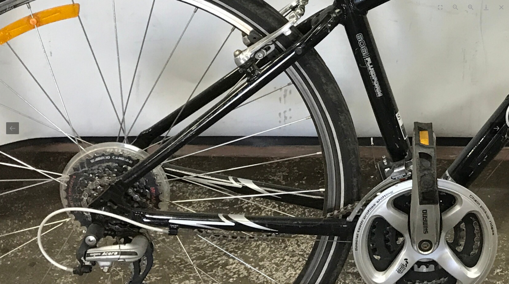
drag, startPoint x: 332, startPoint y: 98, endPoint x: 333, endPoint y: 182, distance: 84.2
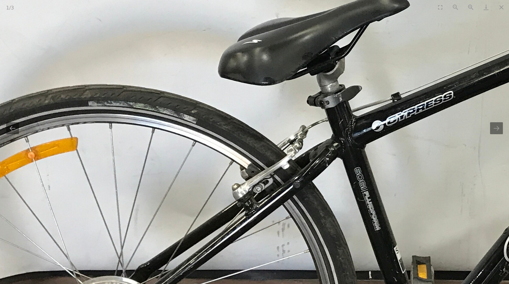
drag, startPoint x: 340, startPoint y: 107, endPoint x: 338, endPoint y: 181, distance: 73.8
click at [338, 180] on img at bounding box center [459, 81] width 1234 height 925
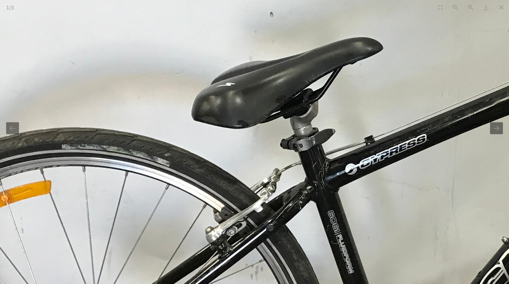
drag, startPoint x: 349, startPoint y: 185, endPoint x: 224, endPoint y: 170, distance: 126.5
click at [252, 173] on img at bounding box center [433, 124] width 1234 height 925
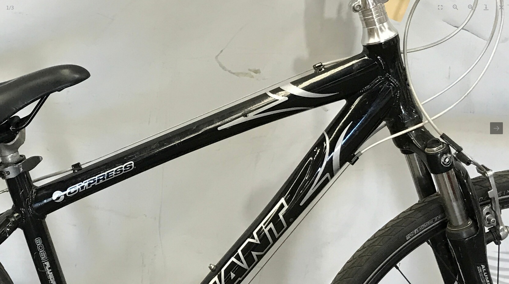
drag, startPoint x: 325, startPoint y: 102, endPoint x: 291, endPoint y: 194, distance: 98.2
click at [292, 190] on img at bounding box center [140, 151] width 1234 height 925
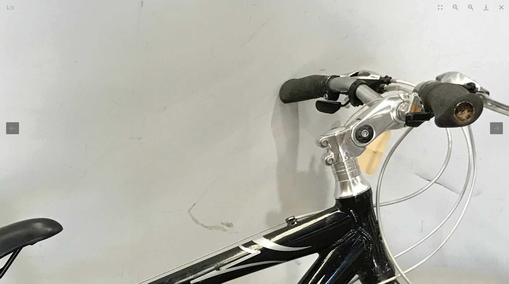
drag, startPoint x: 361, startPoint y: 173, endPoint x: 356, endPoint y: 203, distance: 30.4
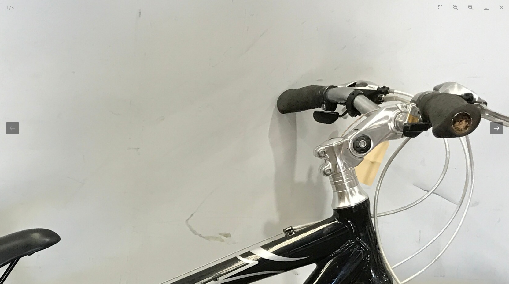
click at [497, 129] on button "Next slide" at bounding box center [497, 128] width 13 height 12
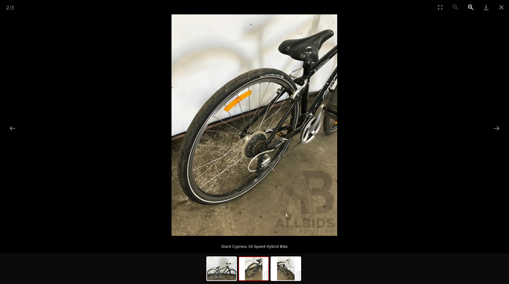
click at [469, 6] on button "Zoom in" at bounding box center [471, 7] width 15 height 14
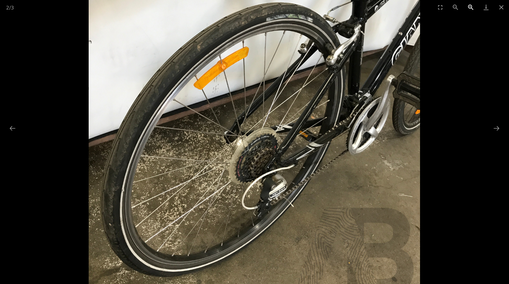
click at [469, 6] on button "Zoom in" at bounding box center [471, 7] width 15 height 14
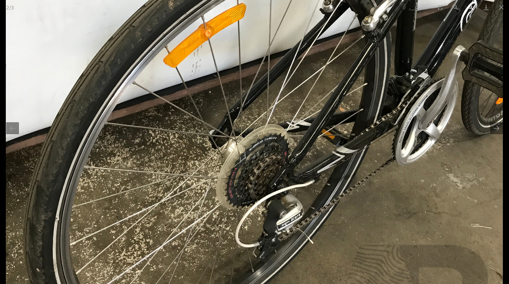
click at [469, 6] on button "Zoom in" at bounding box center [471, 7] width 15 height 14
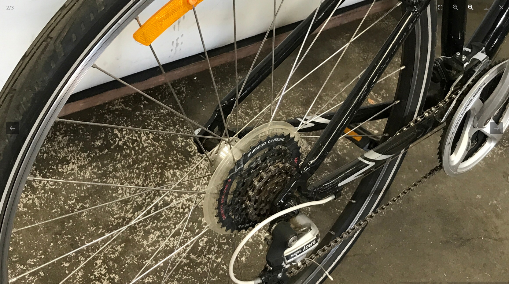
click at [469, 6] on button "Zoom in" at bounding box center [471, 7] width 15 height 14
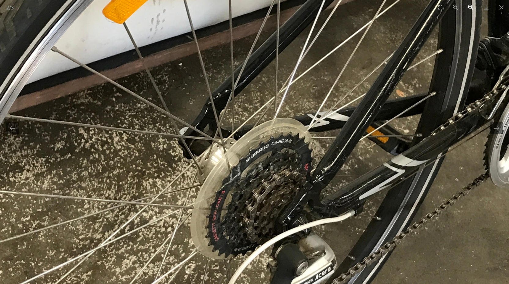
click at [469, 6] on button "Zoom in" at bounding box center [471, 7] width 15 height 14
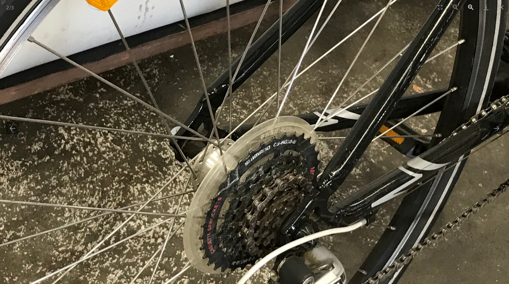
click at [469, 6] on button "Zoom in" at bounding box center [471, 7] width 15 height 14
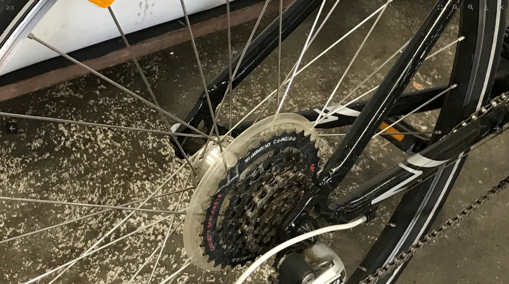
drag, startPoint x: 298, startPoint y: 203, endPoint x: 296, endPoint y: 133, distance: 70.4
click at [296, 133] on img at bounding box center [255, 83] width 926 height 1234
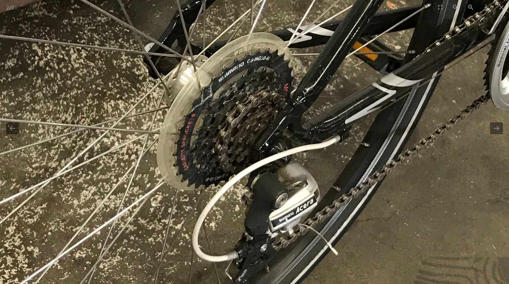
drag, startPoint x: 330, startPoint y: 78, endPoint x: 207, endPoint y: 213, distance: 182.6
click at [216, 205] on img at bounding box center [229, 3] width 926 height 1234
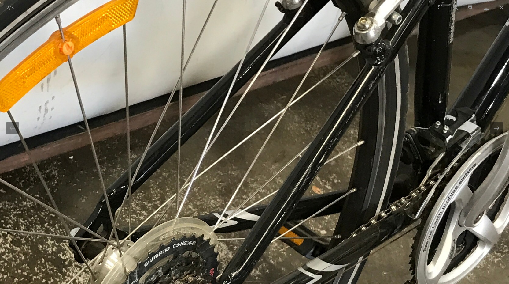
drag, startPoint x: 362, startPoint y: 133, endPoint x: 469, endPoint y: 120, distance: 107.3
click at [469, 120] on img at bounding box center [154, 187] width 926 height 1234
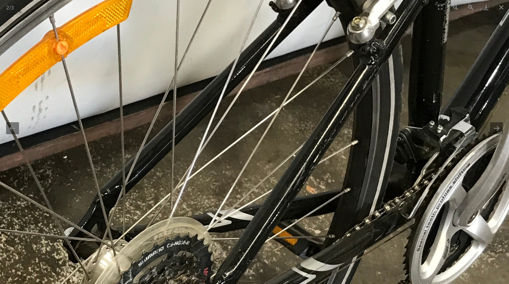
drag, startPoint x: 408, startPoint y: 174, endPoint x: 189, endPoint y: 162, distance: 219.5
click at [205, 162] on img at bounding box center [148, 187] width 926 height 1234
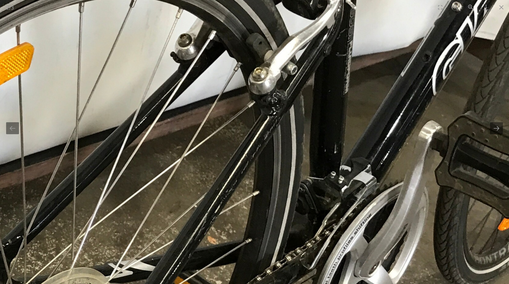
drag, startPoint x: 286, startPoint y: 151, endPoint x: 291, endPoint y: 198, distance: 47.1
click at [291, 195] on img at bounding box center [50, 238] width 926 height 1234
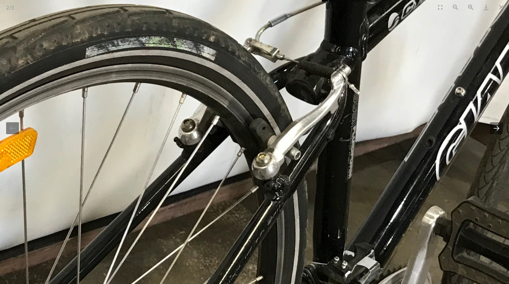
click at [498, 128] on button "Next slide" at bounding box center [497, 128] width 13 height 12
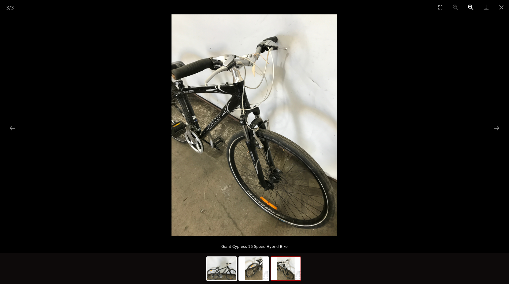
click at [469, 5] on button "Zoom in" at bounding box center [471, 7] width 15 height 14
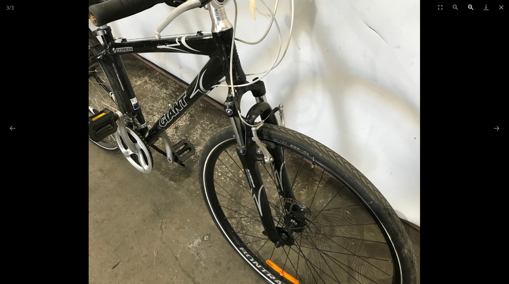
click at [469, 5] on button "Zoom in" at bounding box center [471, 7] width 15 height 14
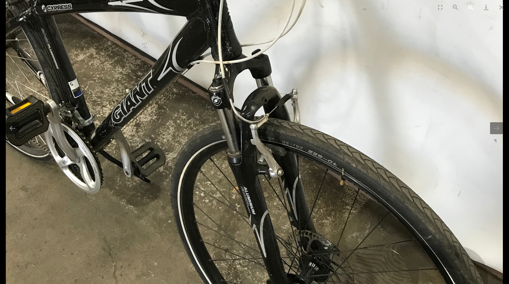
click at [469, 5] on button "Zoom in" at bounding box center [471, 7] width 15 height 14
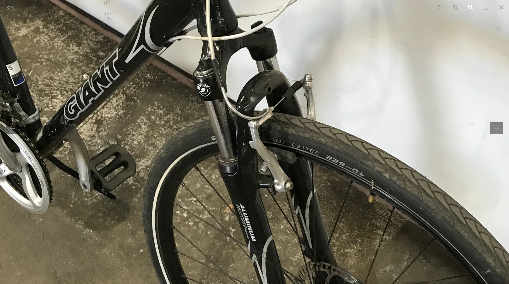
click at [469, 5] on button "Zoom in" at bounding box center [471, 7] width 15 height 14
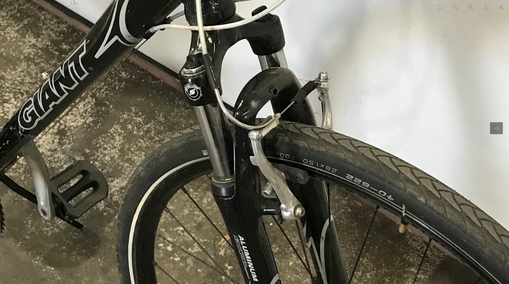
drag, startPoint x: 398, startPoint y: 38, endPoint x: 435, endPoint y: 190, distance: 156.8
click at [433, 181] on img at bounding box center [257, 104] width 830 height 1106
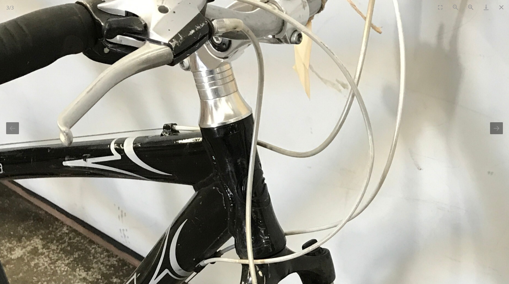
drag, startPoint x: 342, startPoint y: 111, endPoint x: 368, endPoint y: 193, distance: 85.9
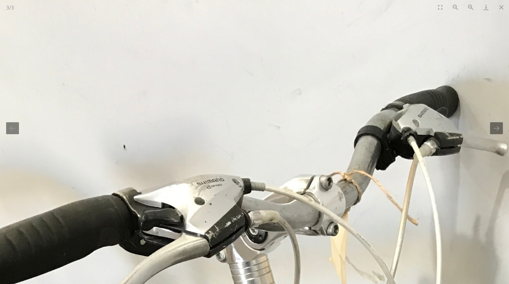
drag, startPoint x: 341, startPoint y: 164, endPoint x: 359, endPoint y: 263, distance: 100.4
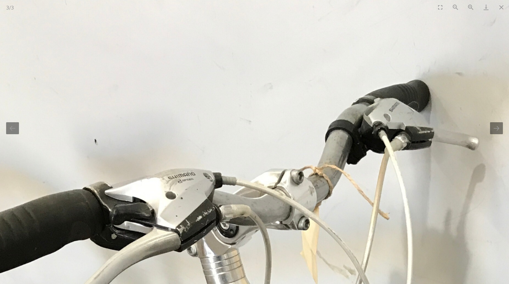
drag, startPoint x: 324, startPoint y: 208, endPoint x: 256, endPoint y: 170, distance: 78.8
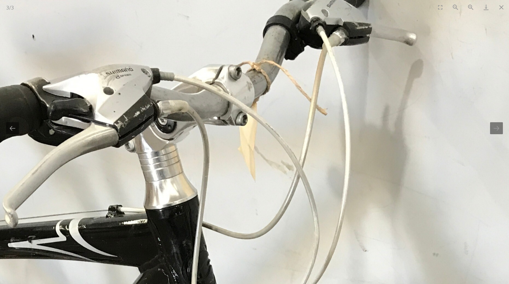
drag, startPoint x: 234, startPoint y: 234, endPoint x: 320, endPoint y: 156, distance: 115.9
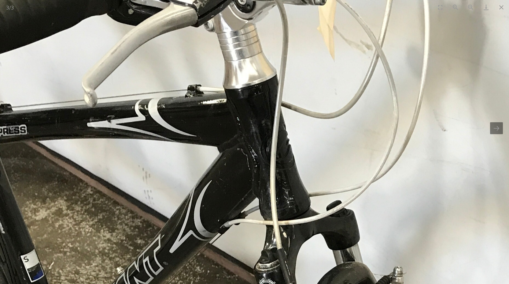
drag, startPoint x: 302, startPoint y: 255, endPoint x: 301, endPoint y: 203, distance: 52.3
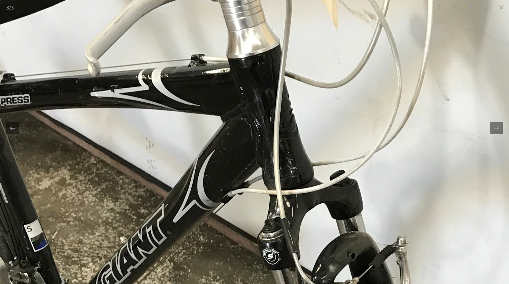
drag, startPoint x: 300, startPoint y: 228, endPoint x: 307, endPoint y: 174, distance: 54.6
click at [307, 175] on img at bounding box center [335, 268] width 830 height 1106
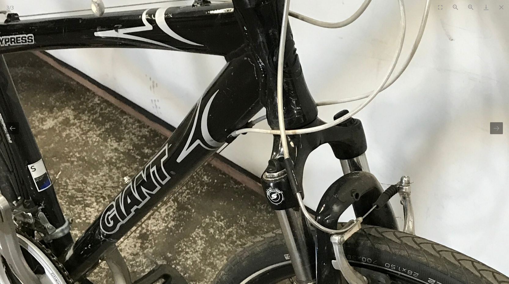
drag, startPoint x: 342, startPoint y: 195, endPoint x: 338, endPoint y: 180, distance: 15.5
click at [339, 183] on img at bounding box center [339, 208] width 830 height 1106
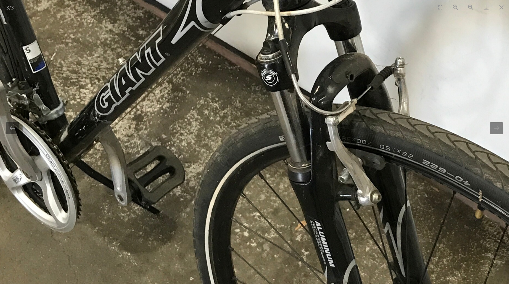
drag, startPoint x: 341, startPoint y: 216, endPoint x: 340, endPoint y: 172, distance: 43.8
click at [340, 181] on img at bounding box center [334, 90] width 830 height 1106
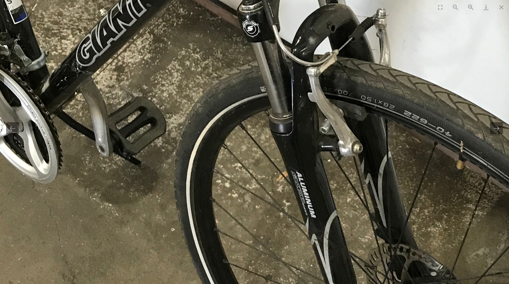
drag, startPoint x: 341, startPoint y: 193, endPoint x: 254, endPoint y: 181, distance: 88.7
click at [258, 184] on img at bounding box center [315, 41] width 830 height 1106
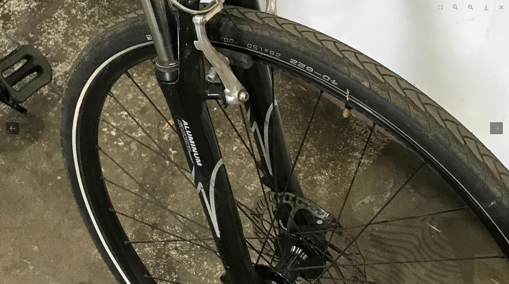
drag, startPoint x: 319, startPoint y: 190, endPoint x: 320, endPoint y: 140, distance: 50.8
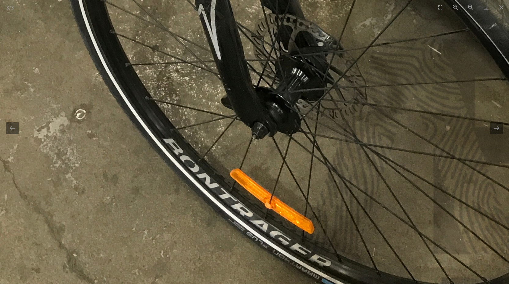
drag, startPoint x: 319, startPoint y: 140, endPoint x: 316, endPoint y: 214, distance: 74.1
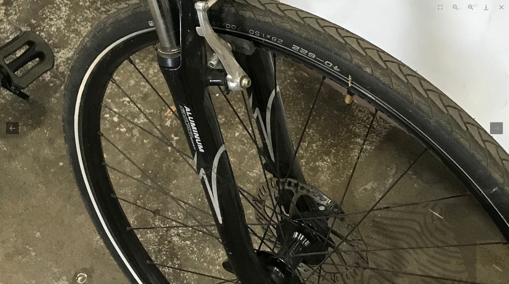
drag, startPoint x: 380, startPoint y: 129, endPoint x: 380, endPoint y: 225, distance: 96.1
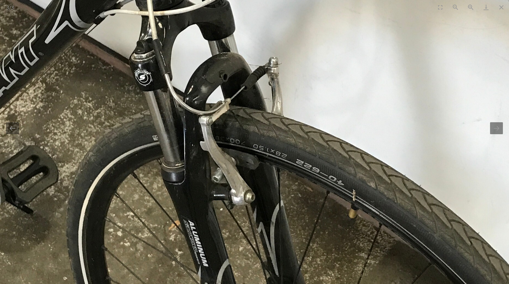
drag, startPoint x: 377, startPoint y: 171, endPoint x: 386, endPoint y: 254, distance: 83.7
click at [385, 244] on img at bounding box center [207, 90] width 830 height 1106
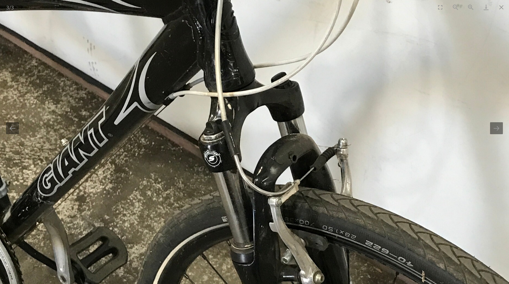
drag, startPoint x: 230, startPoint y: 143, endPoint x: 322, endPoint y: 138, distance: 92.9
click at [294, 140] on img at bounding box center [276, 171] width 830 height 1106
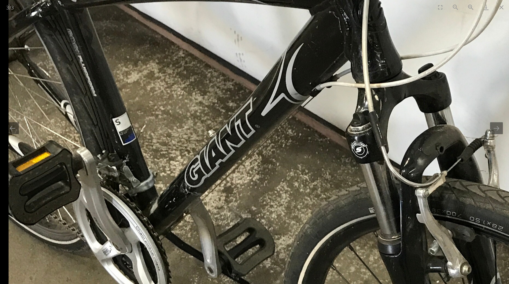
drag, startPoint x: 136, startPoint y: 149, endPoint x: 182, endPoint y: 149, distance: 45.9
click at [182, 149] on img at bounding box center [424, 162] width 830 height 1106
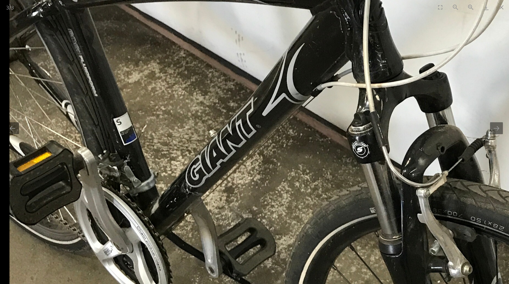
drag, startPoint x: 248, startPoint y: 160, endPoint x: 322, endPoint y: 162, distance: 73.8
click at [307, 160] on img at bounding box center [424, 162] width 830 height 1106
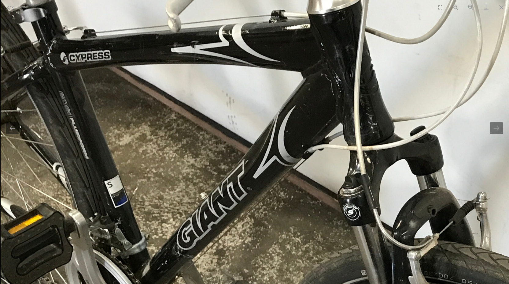
drag, startPoint x: 374, startPoint y: 89, endPoint x: 378, endPoint y: 151, distance: 61.6
click at [378, 148] on img at bounding box center [416, 224] width 830 height 1106
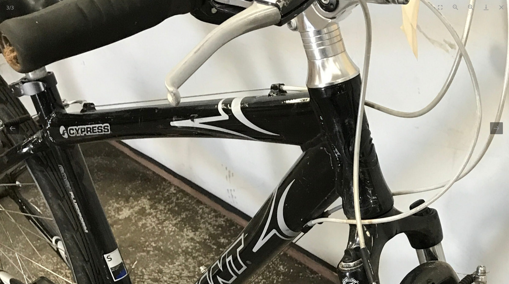
drag, startPoint x: 493, startPoint y: 1, endPoint x: 407, endPoint y: 63, distance: 106.4
click at [500, 8] on button "Close gallery" at bounding box center [501, 7] width 15 height 14
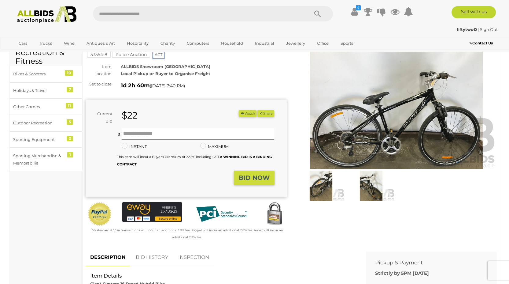
scroll to position [31, 0]
